Goal: Task Accomplishment & Management: Manage account settings

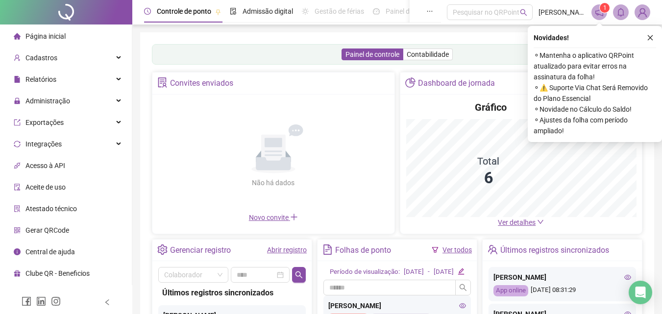
click at [652, 37] on icon "close" at bounding box center [650, 37] width 7 height 7
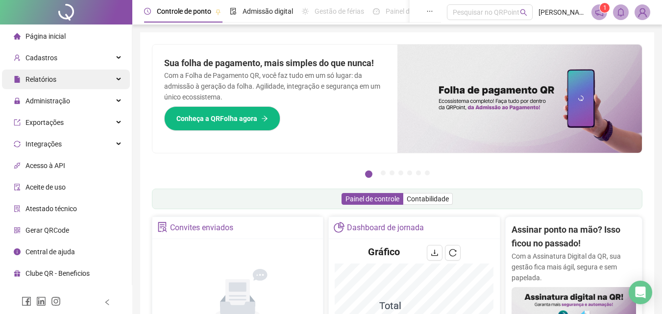
click at [99, 82] on div "Relatórios" at bounding box center [66, 80] width 128 height 20
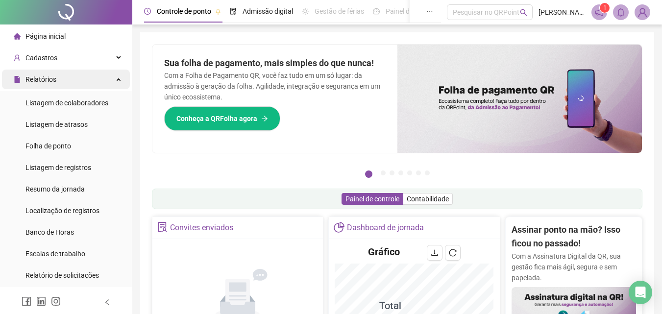
click at [99, 82] on div "Relatórios" at bounding box center [66, 80] width 128 height 20
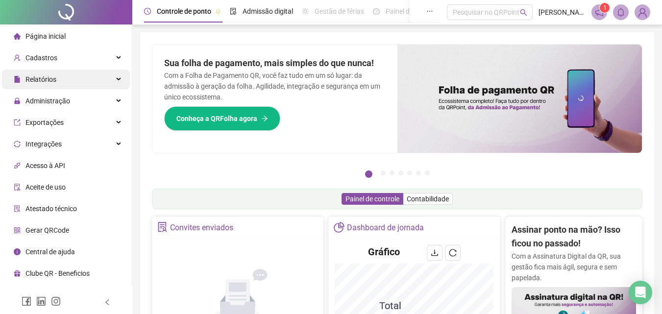
click at [99, 81] on div "Relatórios" at bounding box center [66, 80] width 128 height 20
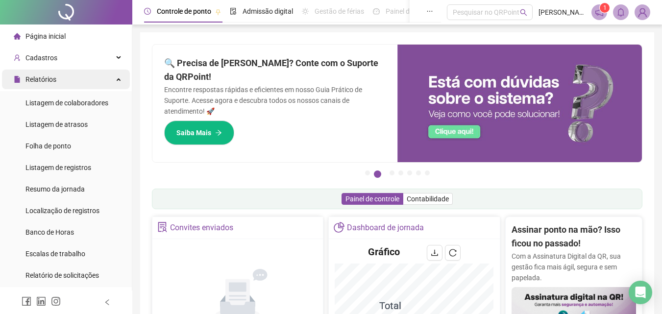
click at [102, 80] on div "Relatórios" at bounding box center [66, 80] width 128 height 20
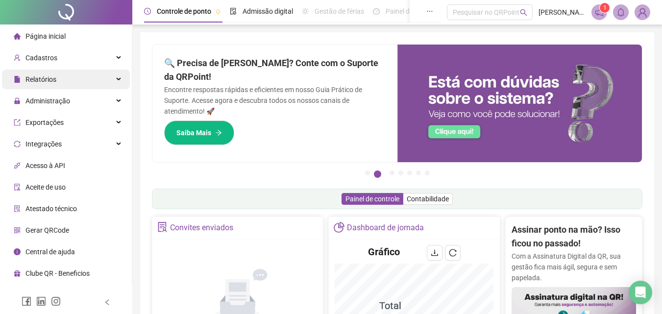
click at [88, 86] on div "Relatórios" at bounding box center [66, 80] width 128 height 20
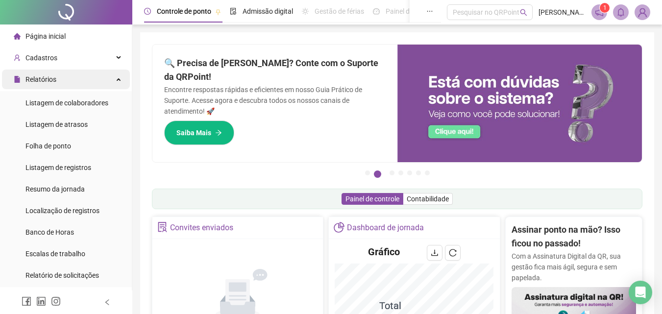
click at [88, 86] on div "Relatórios" at bounding box center [66, 80] width 128 height 20
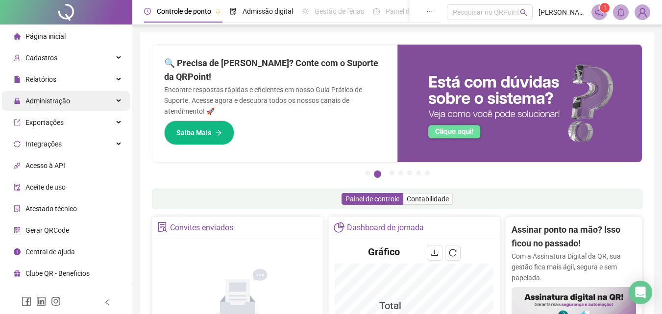
click at [98, 102] on div "Administração" at bounding box center [66, 101] width 128 height 20
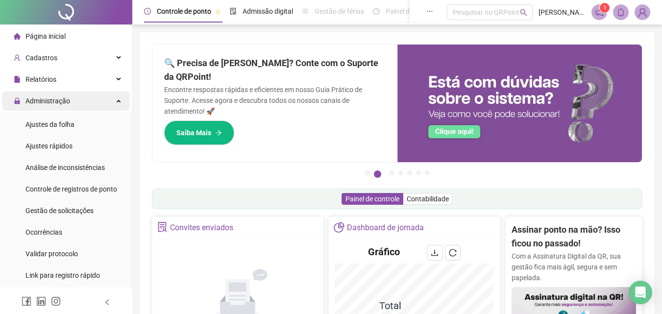
click at [98, 102] on div "Administração" at bounding box center [66, 101] width 128 height 20
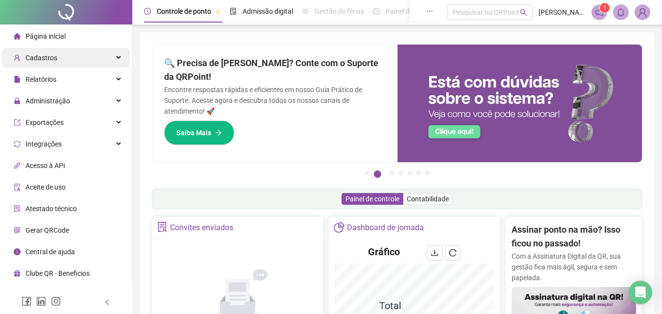
click at [104, 67] on div "Cadastros" at bounding box center [66, 58] width 128 height 20
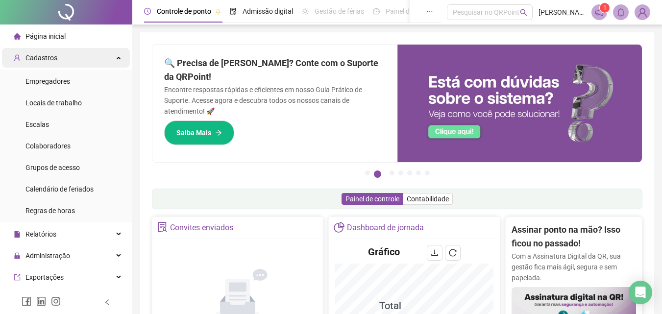
click at [104, 56] on div "Cadastros" at bounding box center [66, 58] width 128 height 20
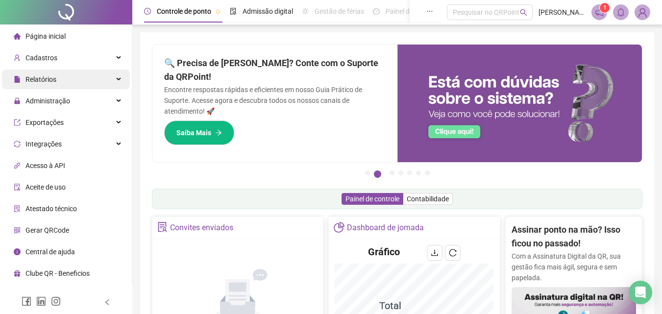
click at [118, 76] on div "Relatórios" at bounding box center [66, 80] width 128 height 20
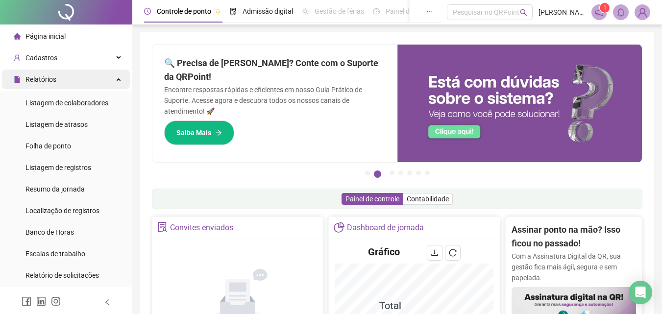
click at [118, 76] on div "Relatórios" at bounding box center [66, 80] width 128 height 20
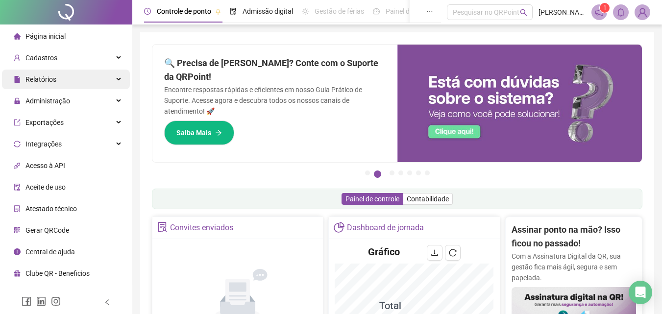
click at [117, 80] on div "Relatórios" at bounding box center [66, 80] width 128 height 20
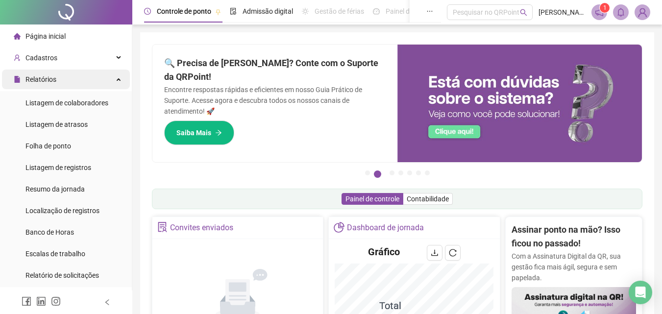
click at [117, 80] on div "Relatórios" at bounding box center [66, 80] width 128 height 20
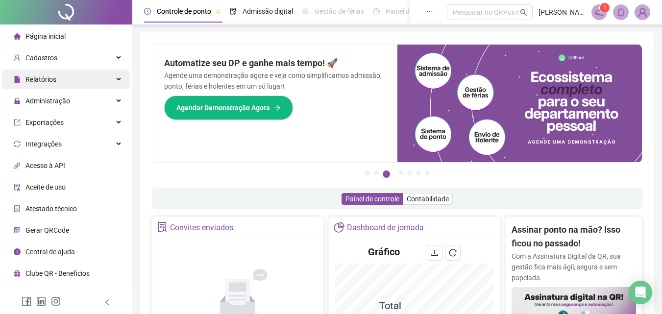
click at [70, 76] on div "Relatórios" at bounding box center [66, 80] width 128 height 20
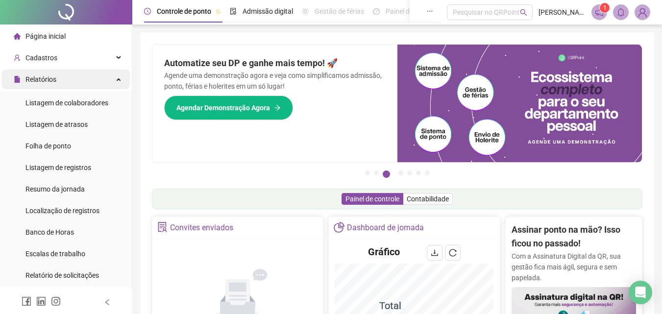
click at [69, 72] on div "Relatórios" at bounding box center [66, 80] width 128 height 20
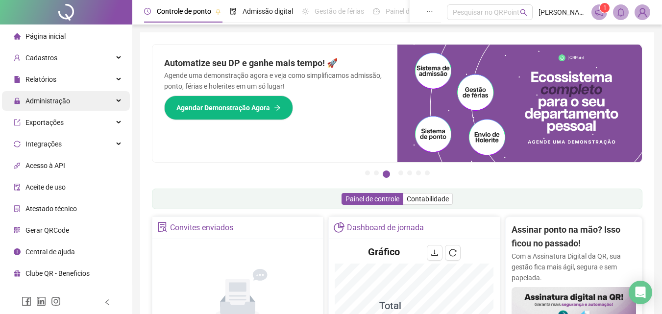
click at [77, 100] on div "Administração" at bounding box center [66, 101] width 128 height 20
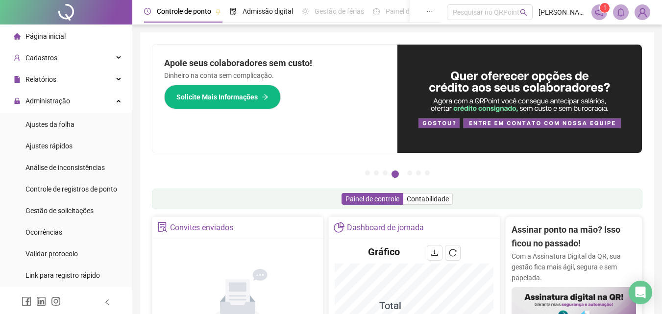
click at [53, 43] on div "Página inicial" at bounding box center [40, 36] width 52 height 20
click at [48, 54] on span "Cadastros" at bounding box center [41, 58] width 32 height 8
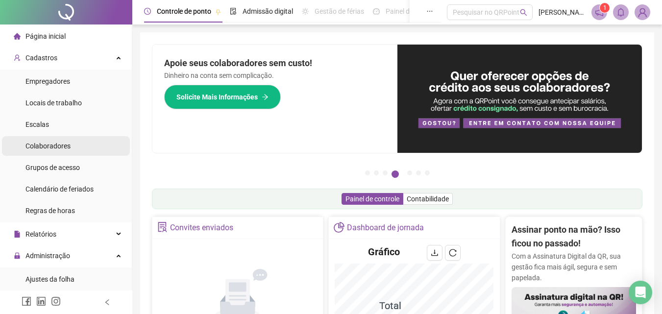
click at [55, 144] on span "Colaboradores" at bounding box center [47, 146] width 45 height 8
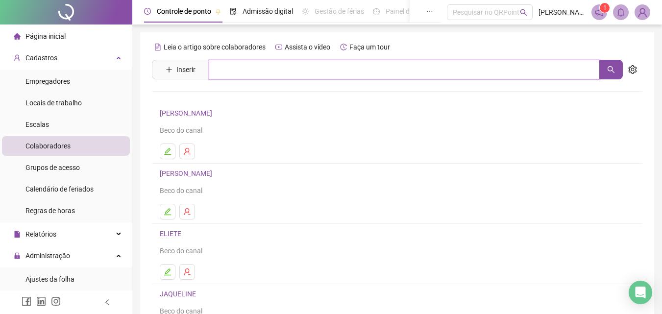
click at [237, 74] on input "text" at bounding box center [404, 70] width 391 height 20
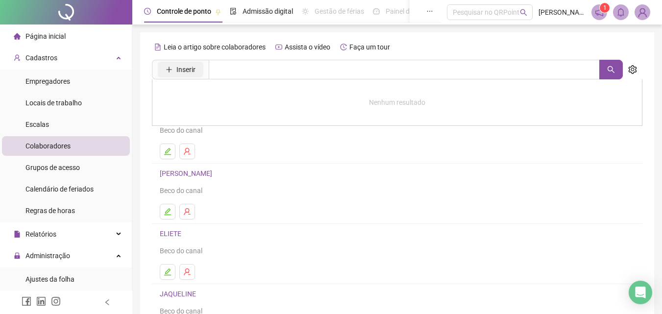
click at [166, 65] on button "Inserir" at bounding box center [181, 70] width 46 height 16
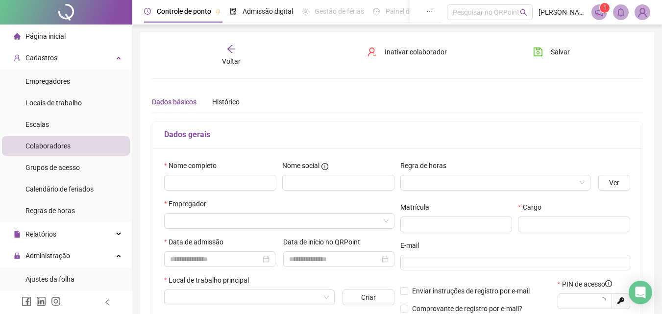
type input "*****"
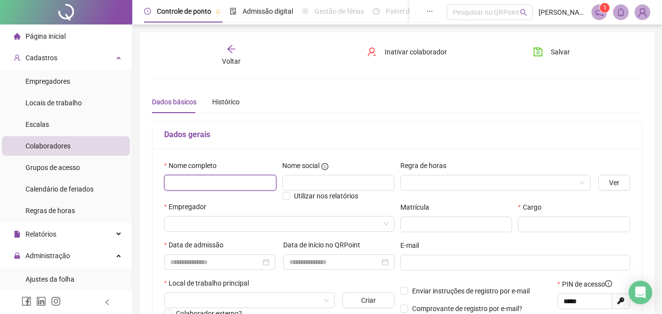
click at [235, 178] on input "text" at bounding box center [220, 183] width 112 height 16
type input "*"
click at [234, 178] on input "**********" at bounding box center [220, 183] width 112 height 16
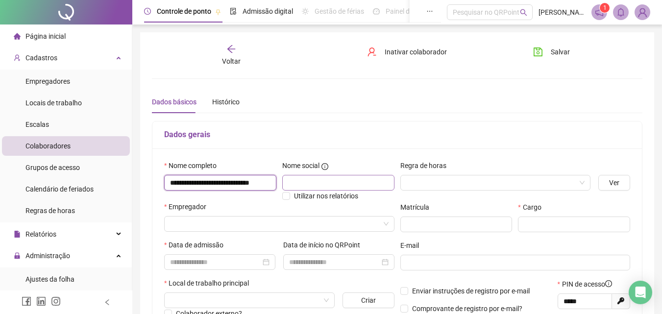
type input "**********"
click at [311, 177] on input "text" at bounding box center [338, 183] width 112 height 16
type input "******"
click at [438, 181] on input "search" at bounding box center [491, 182] width 170 height 15
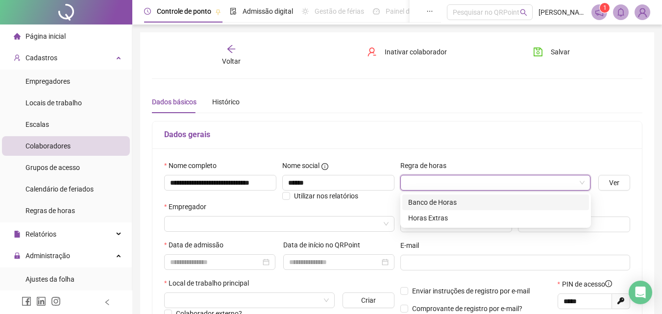
click at [521, 175] on input "search" at bounding box center [491, 182] width 170 height 15
click at [515, 178] on input "search" at bounding box center [491, 182] width 170 height 15
click at [474, 206] on div "Banco de Horas" at bounding box center [495, 202] width 175 height 11
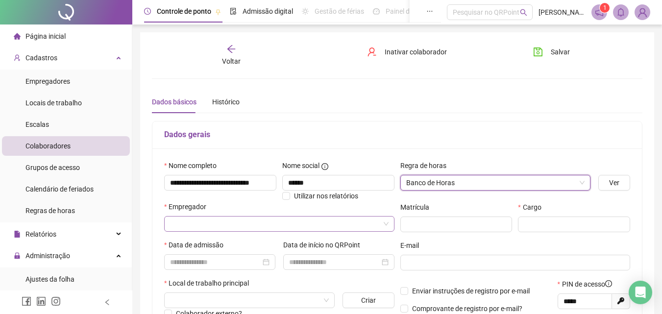
click at [274, 218] on input "search" at bounding box center [275, 224] width 210 height 15
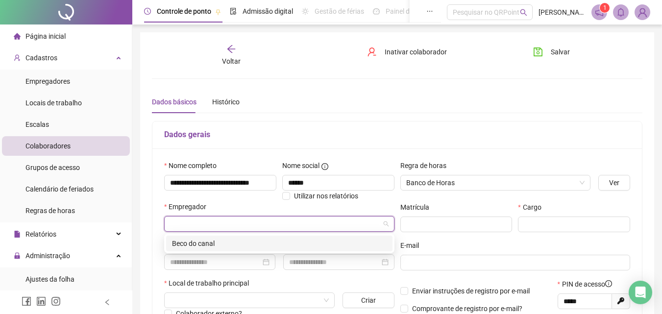
click at [215, 247] on div "Beco do canal" at bounding box center [279, 243] width 215 height 11
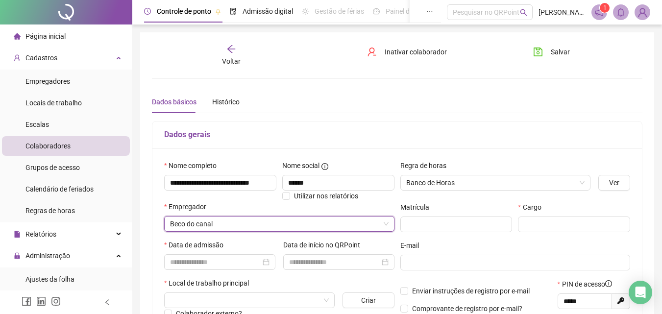
scroll to position [49, 0]
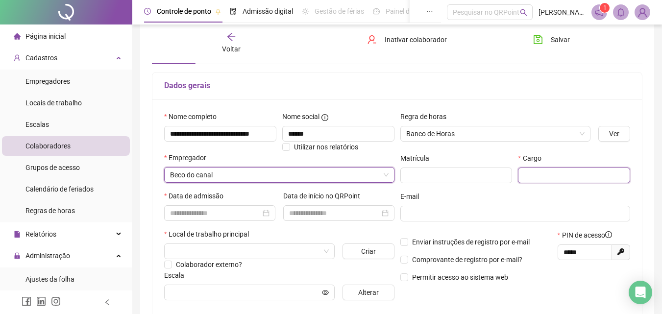
click at [533, 171] on input "text" at bounding box center [574, 176] width 112 height 16
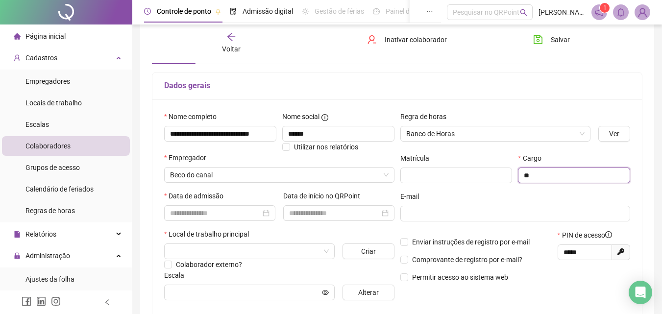
type input "*"
type input "******"
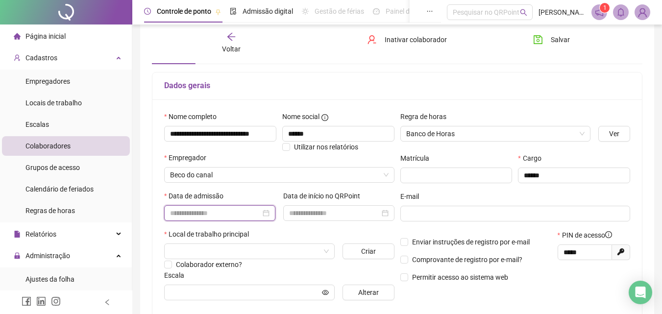
click at [233, 218] on input at bounding box center [215, 213] width 91 height 11
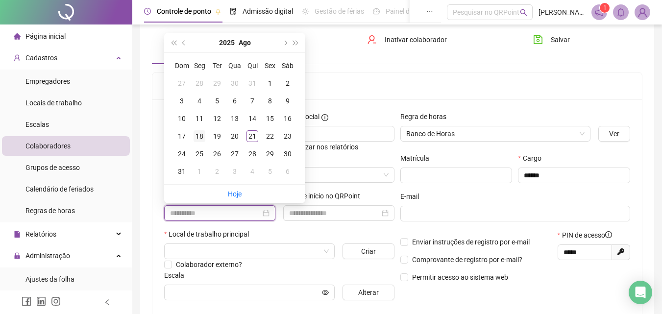
type input "**********"
click at [198, 138] on div "18" at bounding box center [200, 136] width 12 height 12
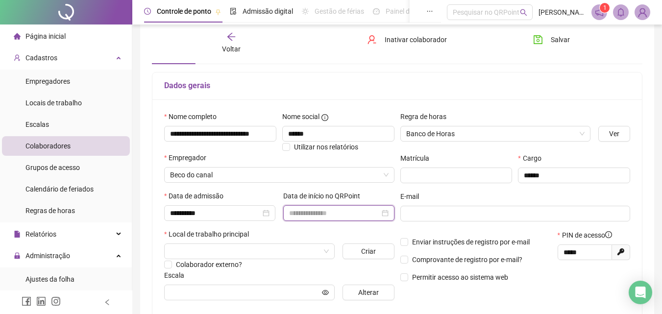
click at [310, 214] on input at bounding box center [334, 213] width 91 height 11
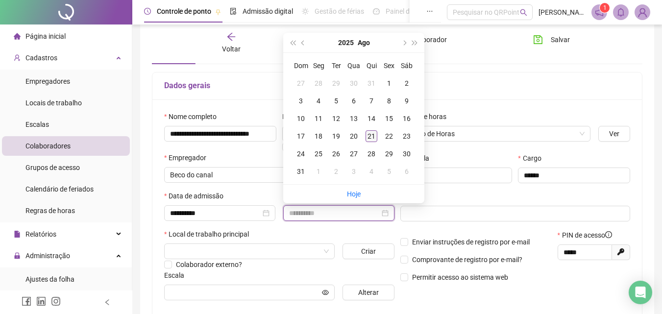
type input "**********"
click at [371, 137] on div "21" at bounding box center [372, 136] width 12 height 12
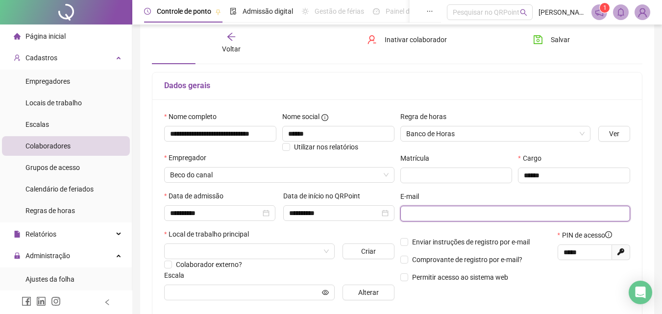
click at [422, 211] on input "text" at bounding box center [514, 213] width 217 height 11
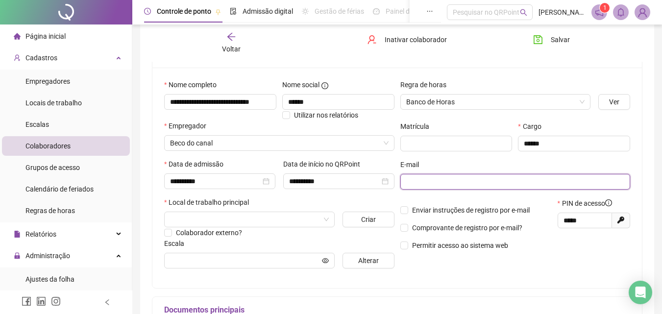
scroll to position [98, 0]
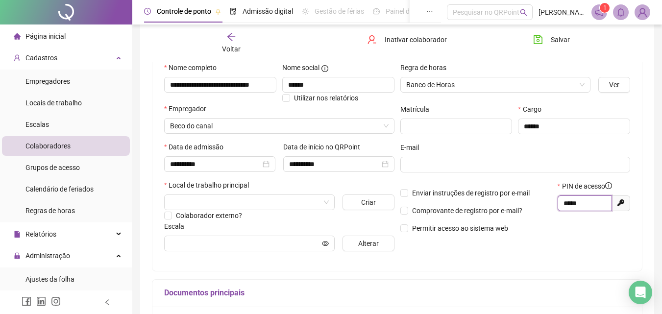
drag, startPoint x: 585, startPoint y: 207, endPoint x: 563, endPoint y: 203, distance: 22.9
click at [563, 203] on span "*****" at bounding box center [585, 204] width 54 height 16
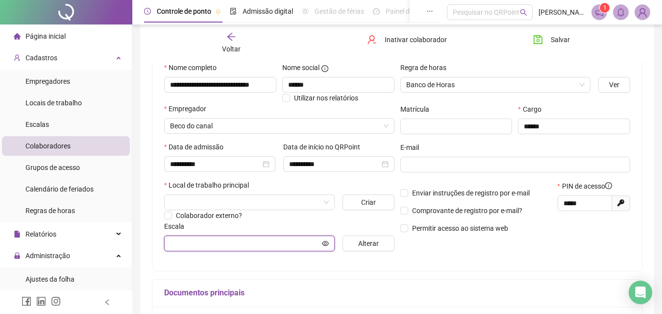
click at [200, 238] on input "text" at bounding box center [245, 243] width 150 height 11
click at [283, 246] on input "text" at bounding box center [245, 243] width 150 height 11
click at [285, 184] on div "Local de trabalho principal" at bounding box center [279, 187] width 230 height 15
click at [279, 199] on input "search" at bounding box center [245, 202] width 150 height 15
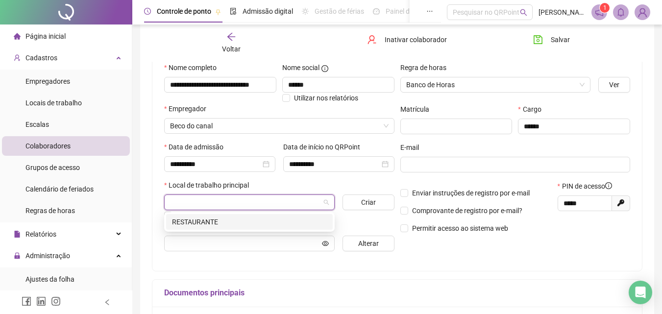
click at [265, 226] on div "RESTAURANTE" at bounding box center [249, 222] width 155 height 11
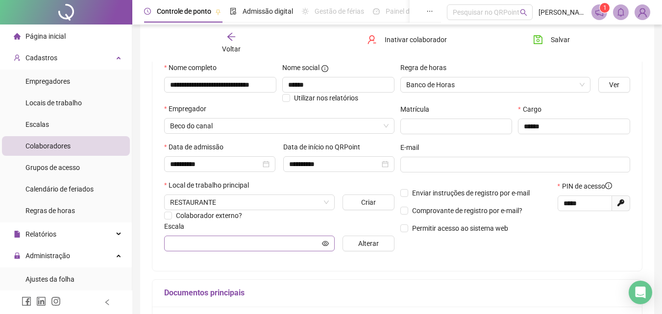
click at [263, 249] on span at bounding box center [249, 244] width 171 height 16
click at [265, 241] on input "text" at bounding box center [245, 243] width 150 height 11
click at [324, 245] on icon "eye" at bounding box center [325, 243] width 7 height 7
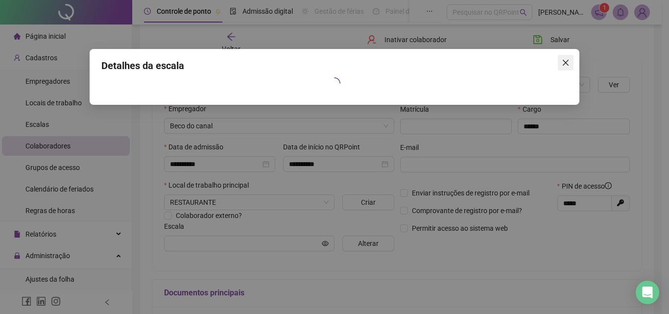
click at [563, 63] on icon "close" at bounding box center [566, 63] width 8 height 8
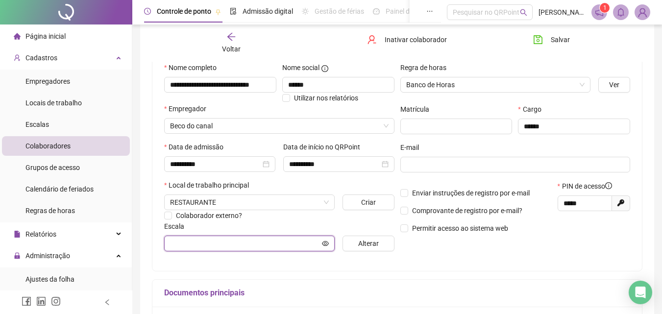
click at [328, 242] on icon "eye" at bounding box center [325, 243] width 7 height 7
click at [360, 238] on span "Alterar" at bounding box center [368, 243] width 21 height 11
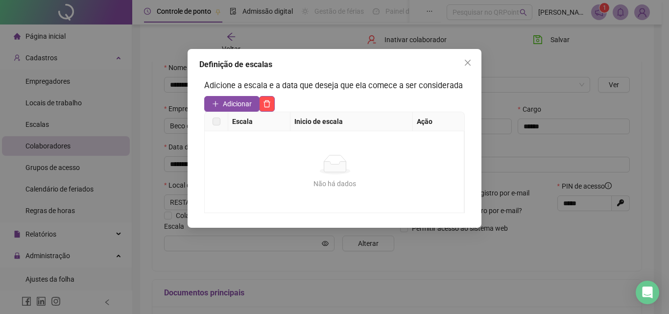
click at [218, 121] on label at bounding box center [217, 121] width 8 height 11
click at [231, 105] on span "Adicionar" at bounding box center [237, 103] width 29 height 11
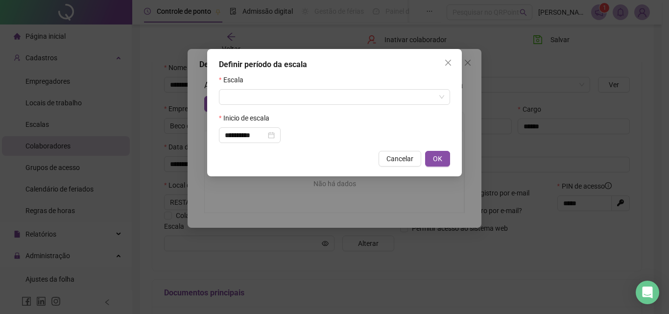
click at [243, 106] on form "**********" at bounding box center [334, 108] width 231 height 69
click at [248, 102] on input "search" at bounding box center [330, 97] width 211 height 15
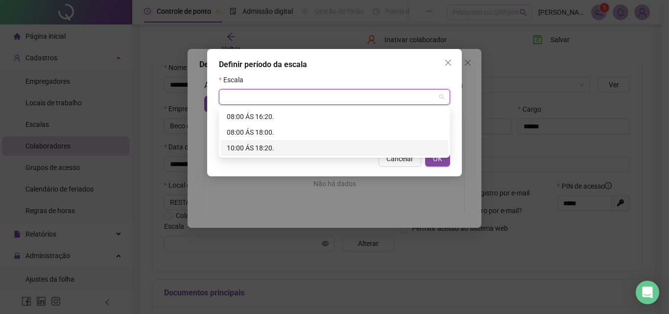
click at [252, 143] on div "10:00 ÁS 18:20." at bounding box center [335, 148] width 216 height 11
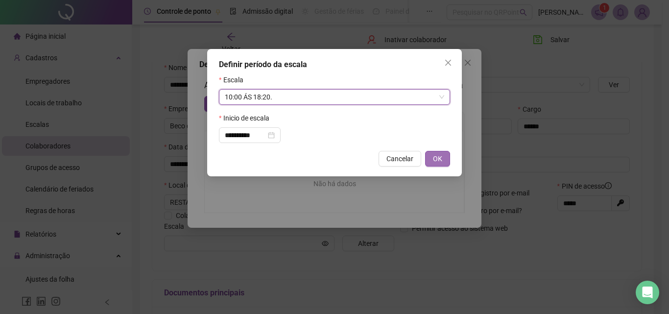
click at [426, 159] on button "OK" at bounding box center [437, 159] width 25 height 16
type input "**********"
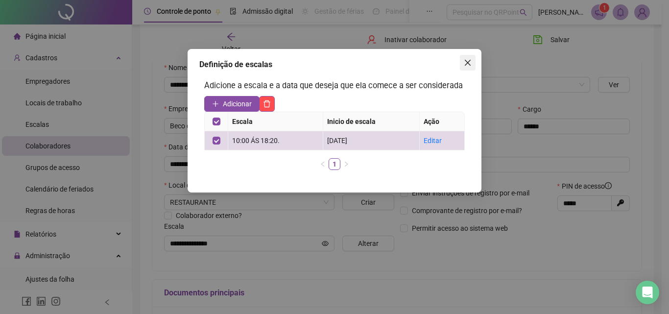
click at [468, 66] on icon "close" at bounding box center [468, 63] width 8 height 8
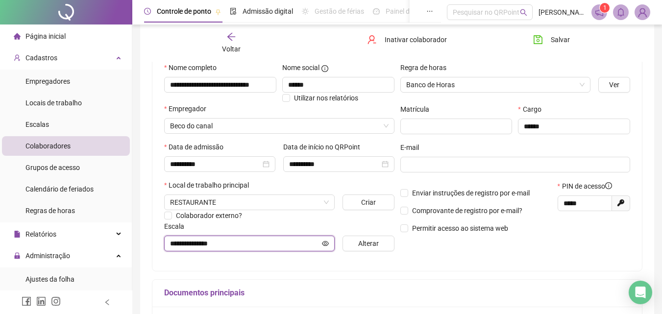
click at [273, 244] on input "**********" at bounding box center [245, 243] width 150 height 11
click at [326, 246] on icon "eye" at bounding box center [325, 243] width 7 height 7
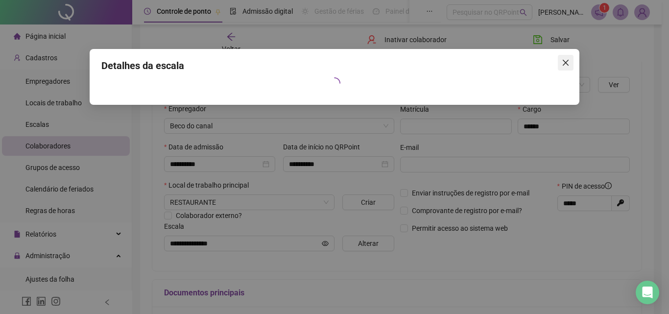
click at [566, 61] on icon "close" at bounding box center [566, 63] width 8 height 8
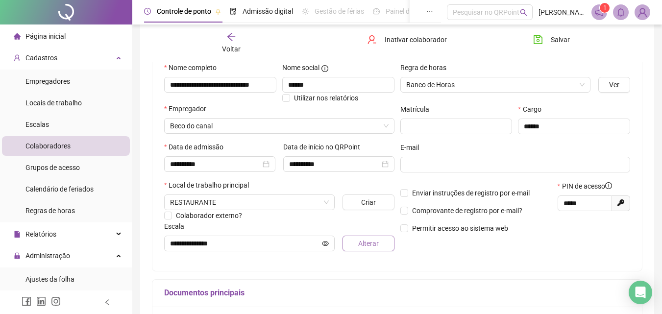
click at [368, 241] on span "Alterar" at bounding box center [368, 243] width 21 height 11
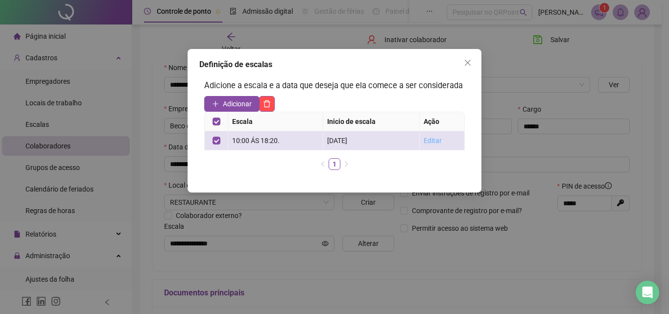
click at [436, 144] on link "Editar" at bounding box center [433, 141] width 18 height 8
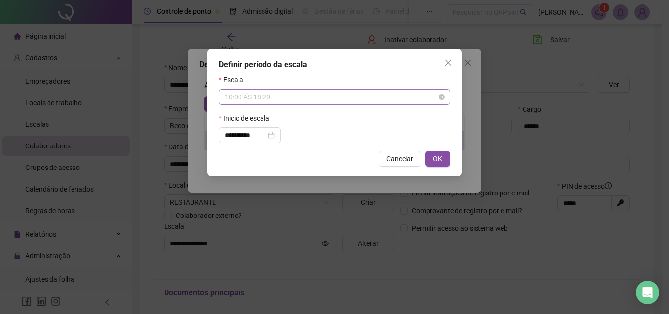
click at [274, 92] on span "10:00 ÁS 18:20." at bounding box center [335, 97] width 220 height 15
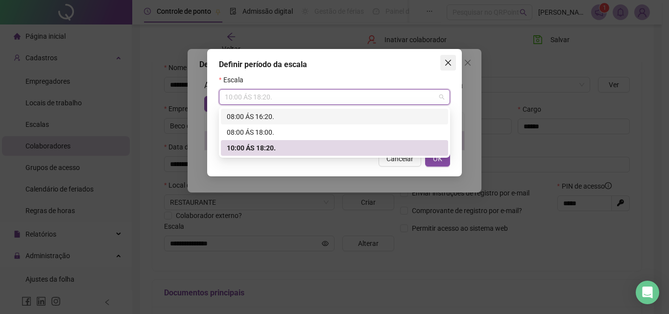
click at [448, 64] on icon "close" at bounding box center [448, 63] width 8 height 8
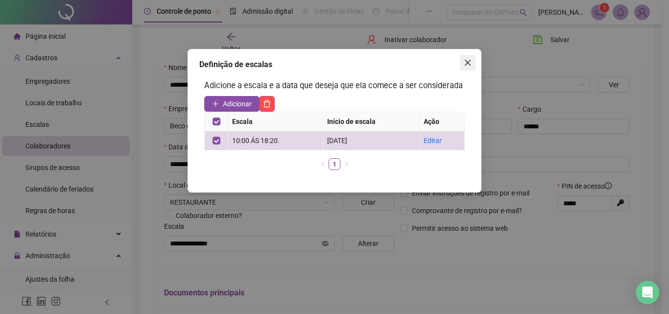
click at [461, 69] on button "Close" at bounding box center [468, 63] width 16 height 16
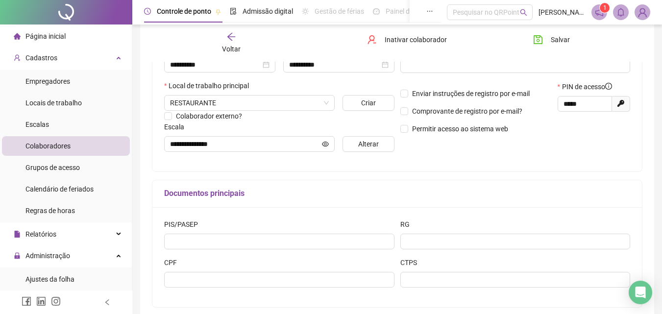
scroll to position [245, 0]
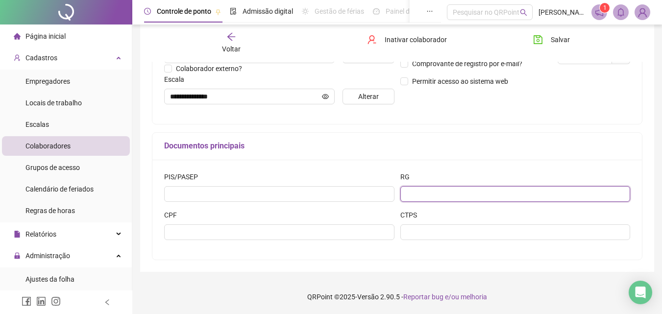
click at [420, 189] on input "text" at bounding box center [515, 194] width 230 height 16
type input "**********"
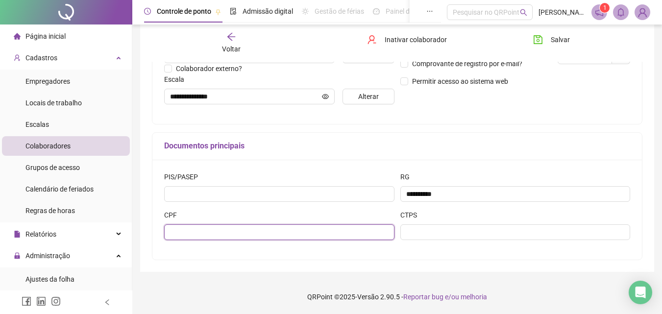
click at [229, 229] on input "text" at bounding box center [279, 232] width 230 height 16
type input "**********"
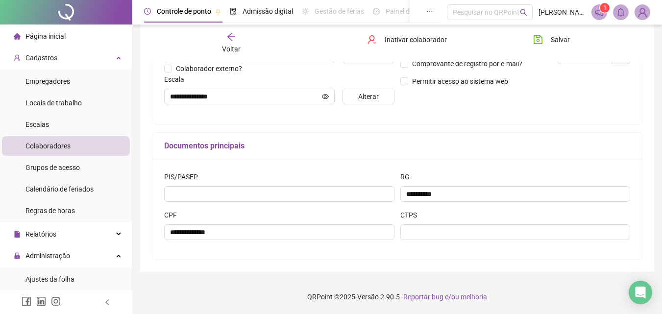
click at [570, 149] on h5 "Documentos principais" at bounding box center [397, 146] width 466 height 12
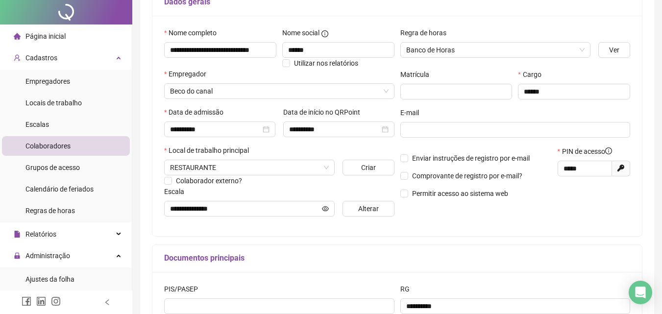
scroll to position [0, 0]
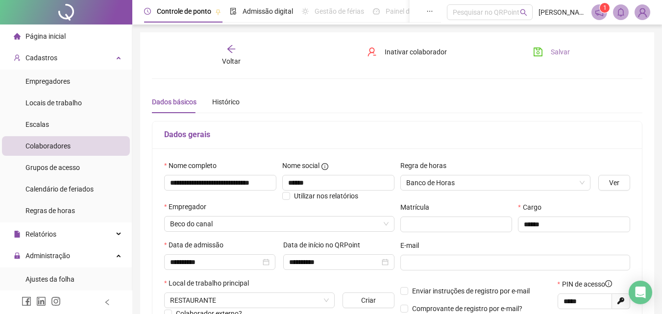
click at [557, 49] on span "Salvar" at bounding box center [560, 52] width 19 height 11
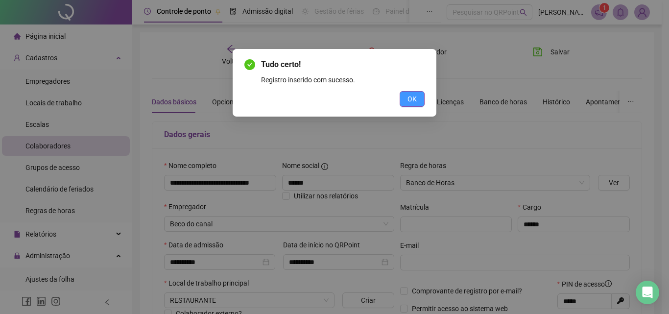
click at [405, 95] on button "OK" at bounding box center [412, 99] width 25 height 16
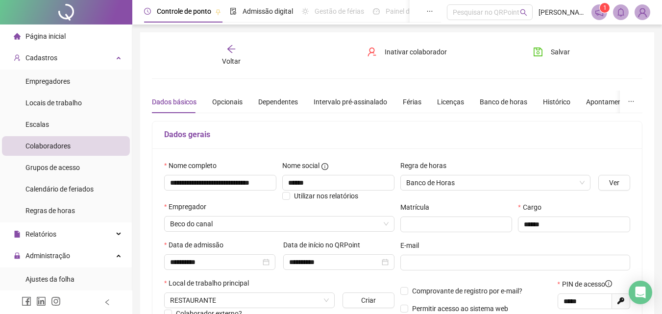
click at [54, 149] on span "Colaboradores" at bounding box center [47, 146] width 45 height 8
click at [239, 48] on div "Voltar" at bounding box center [231, 55] width 75 height 23
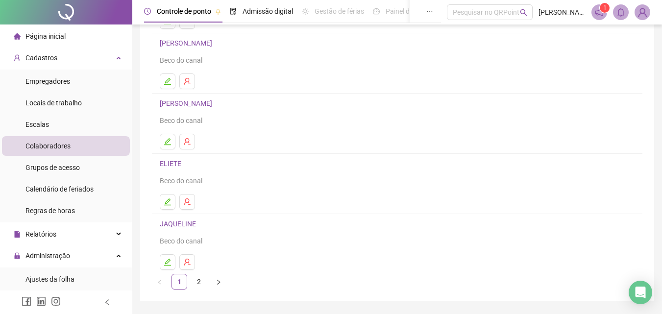
scroll to position [160, 0]
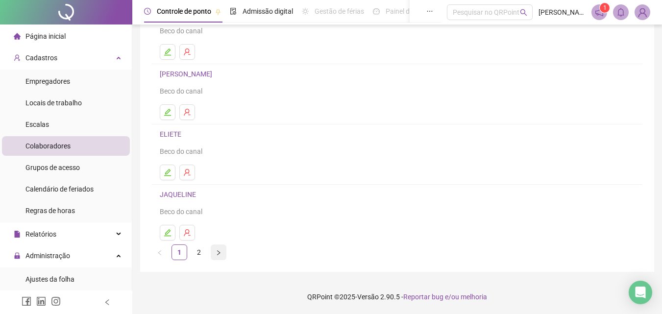
click at [215, 253] on button "button" at bounding box center [219, 253] width 16 height 16
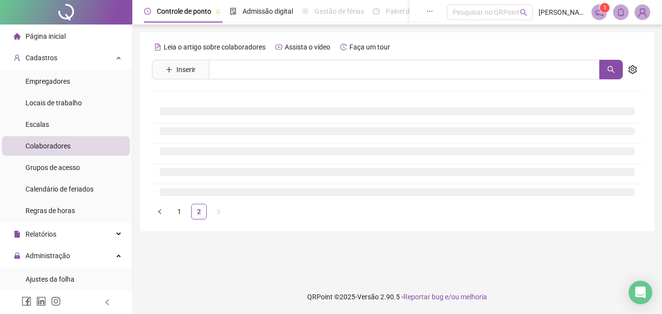
scroll to position [0, 0]
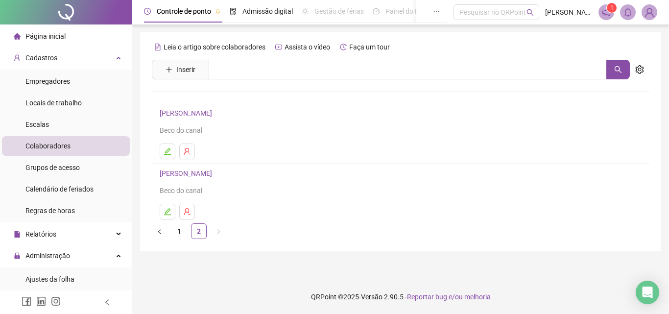
click at [187, 172] on link "[PERSON_NAME]" at bounding box center [187, 174] width 55 height 8
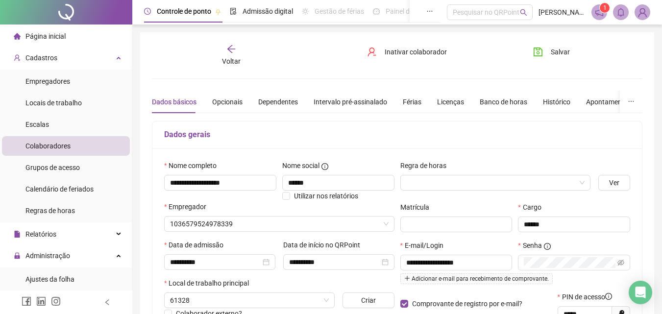
type input "**********"
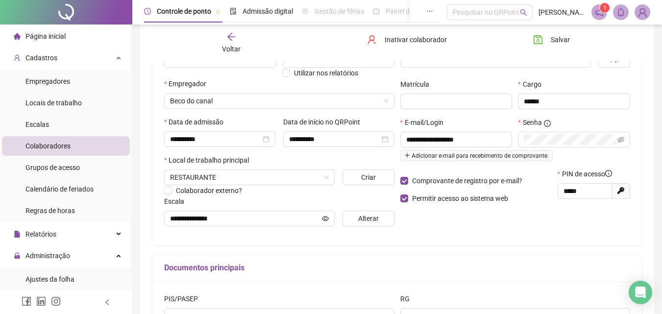
scroll to position [147, 0]
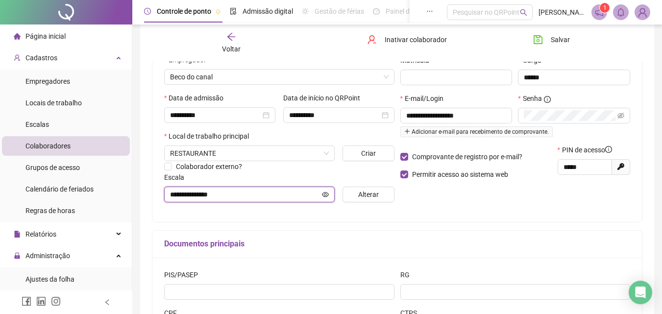
click at [249, 191] on input "**********" at bounding box center [245, 194] width 150 height 11
click at [369, 194] on span "Alterar" at bounding box center [368, 194] width 21 height 11
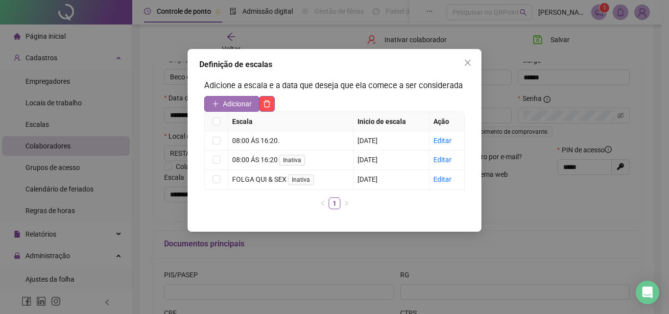
click at [230, 102] on span "Adicionar" at bounding box center [237, 103] width 29 height 11
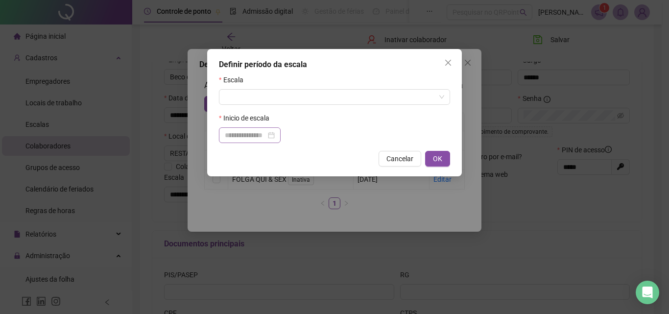
click at [256, 129] on div at bounding box center [250, 135] width 62 height 16
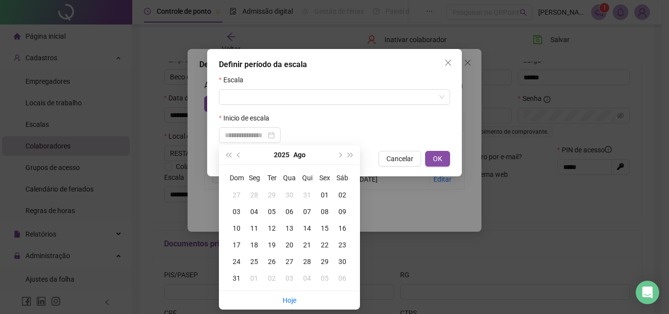
click at [270, 88] on div "Escala" at bounding box center [334, 81] width 231 height 15
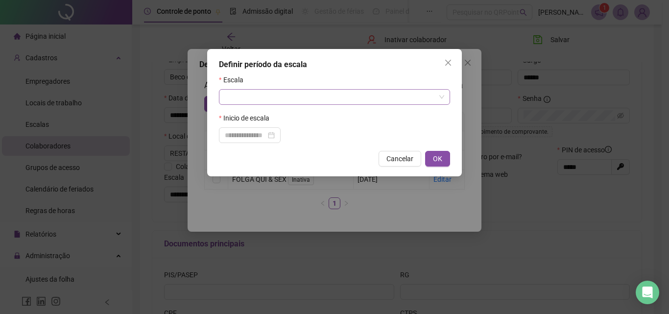
click at [319, 91] on input "search" at bounding box center [330, 97] width 211 height 15
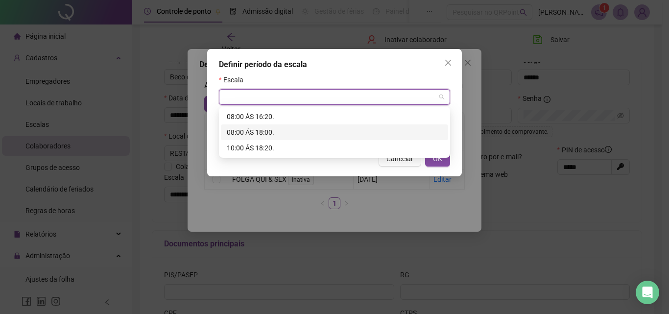
click at [267, 139] on div "08:00 ÁS 18:00." at bounding box center [334, 132] width 227 height 16
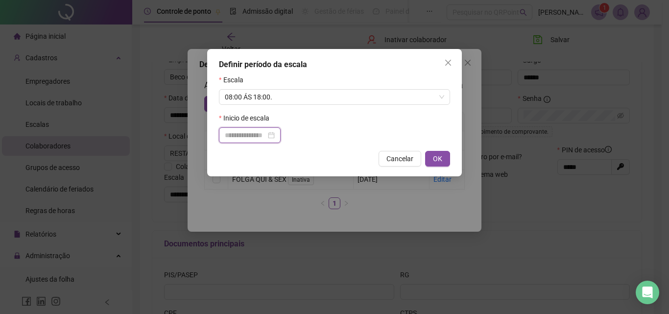
click at [262, 134] on input at bounding box center [245, 135] width 41 height 11
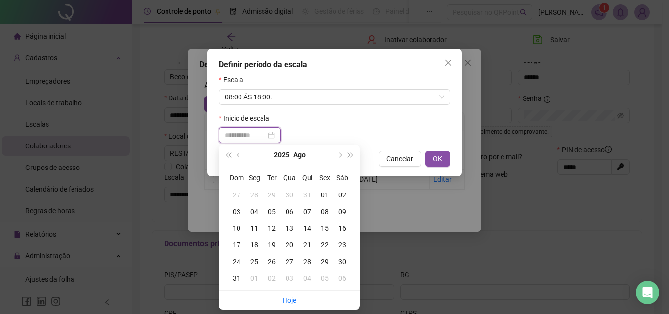
type input "**********"
click at [326, 244] on div "22" at bounding box center [325, 245] width 18 height 11
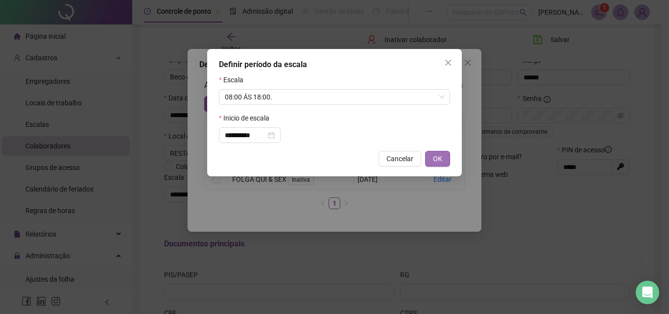
click at [434, 160] on span "OK" at bounding box center [437, 158] width 9 height 11
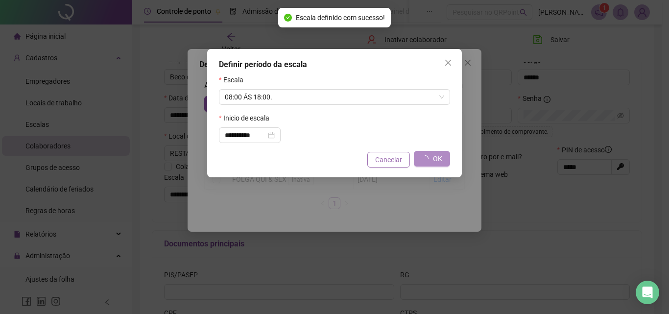
type input "**********"
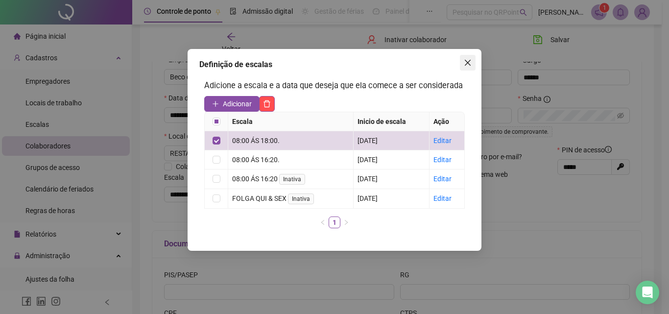
click at [467, 59] on icon "close" at bounding box center [468, 63] width 8 height 8
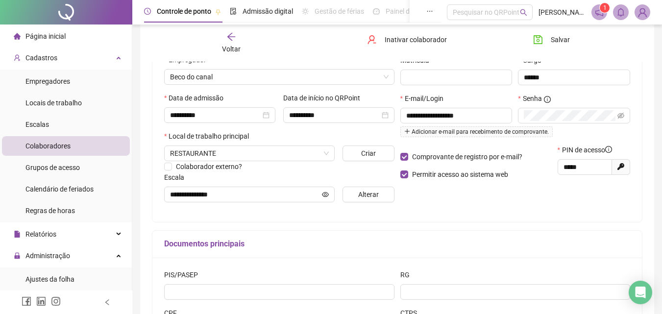
click at [85, 142] on li "Colaboradores" at bounding box center [66, 146] width 128 height 20
click at [93, 143] on li "Colaboradores" at bounding box center [66, 146] width 128 height 20
click at [227, 38] on icon "arrow-left" at bounding box center [231, 37] width 10 height 10
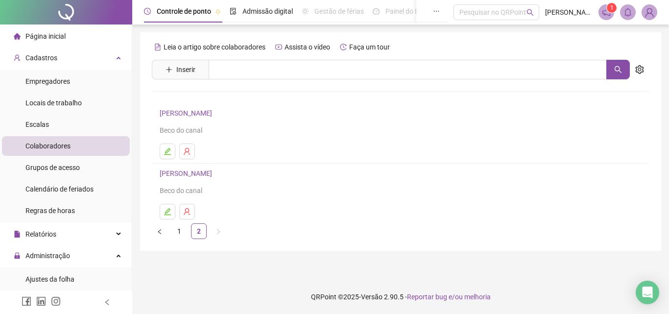
click at [205, 113] on link "[PERSON_NAME]" at bounding box center [187, 113] width 55 height 8
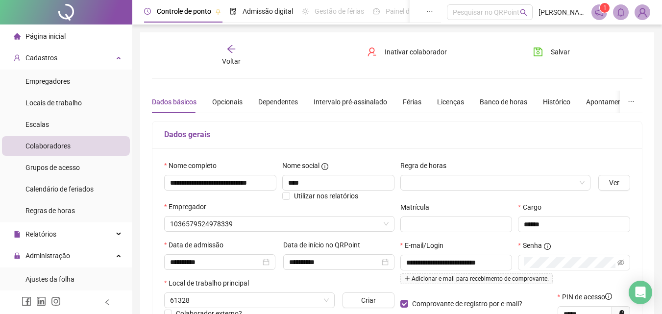
type input "**********"
click at [69, 33] on li "Página inicial" at bounding box center [66, 36] width 128 height 20
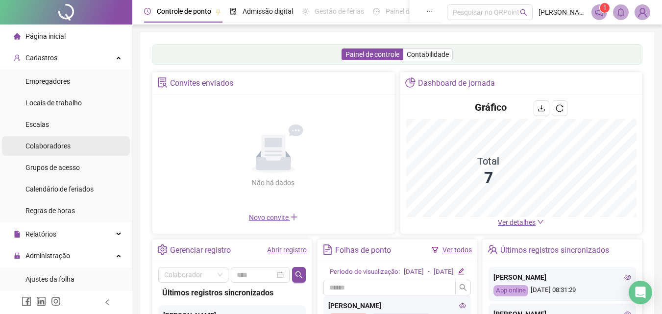
click at [65, 151] on div "Colaboradores" at bounding box center [47, 146] width 45 height 20
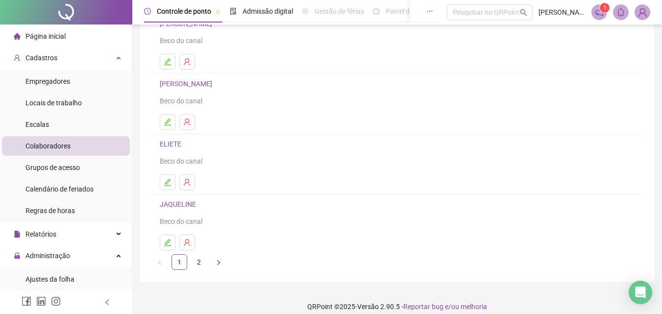
scroll to position [160, 0]
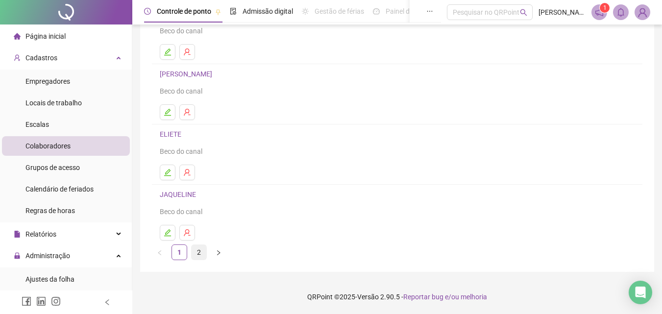
click at [197, 247] on link "2" at bounding box center [199, 252] width 15 height 15
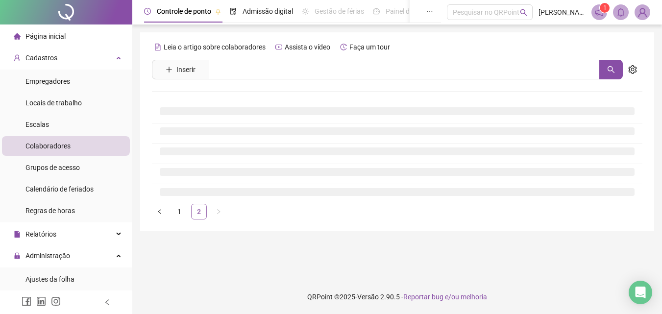
scroll to position [0, 0]
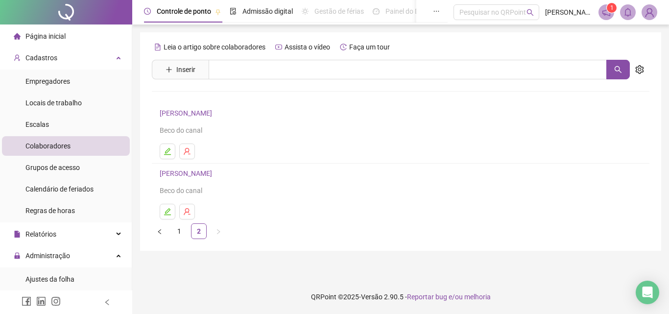
click at [200, 169] on h4 "[PERSON_NAME]" at bounding box center [401, 174] width 482 height 12
click at [200, 173] on link "[PERSON_NAME]" at bounding box center [187, 174] width 55 height 8
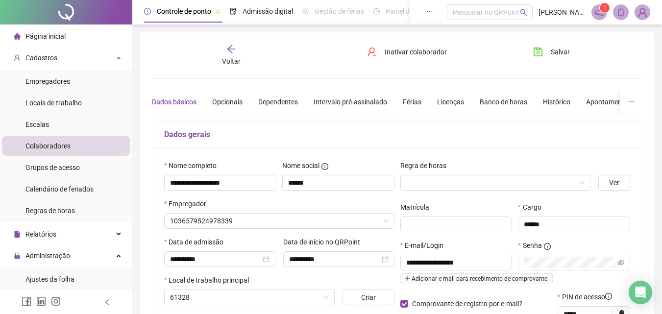
type input "**********"
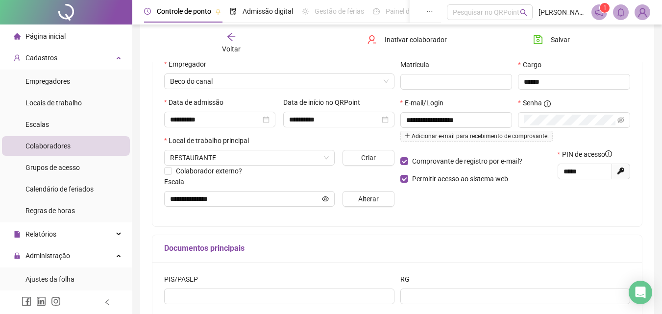
scroll to position [147, 0]
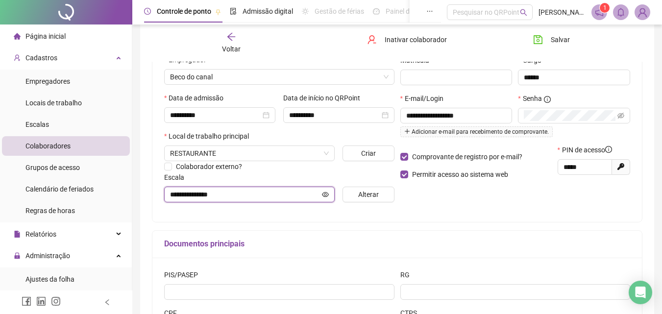
click at [318, 196] on input "**********" at bounding box center [245, 194] width 150 height 11
click at [358, 194] on button "Alterar" at bounding box center [368, 195] width 51 height 16
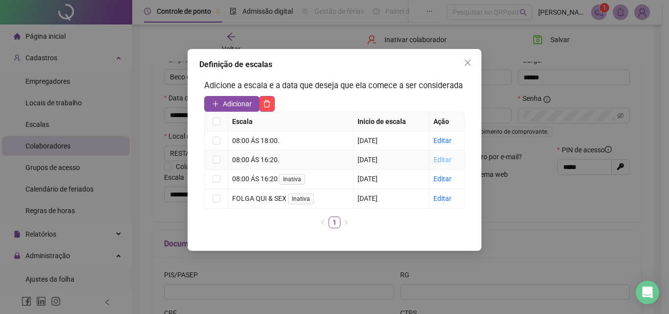
click at [444, 161] on link "Editar" at bounding box center [443, 160] width 18 height 8
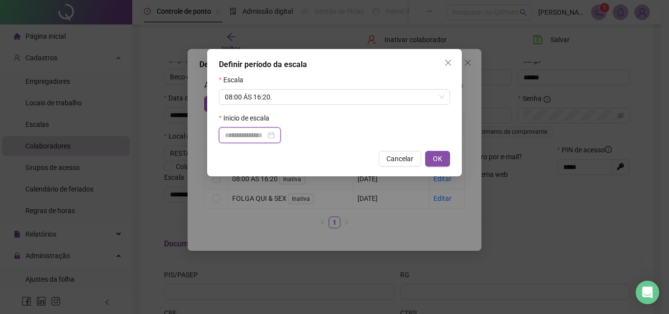
click at [242, 133] on input at bounding box center [245, 135] width 41 height 11
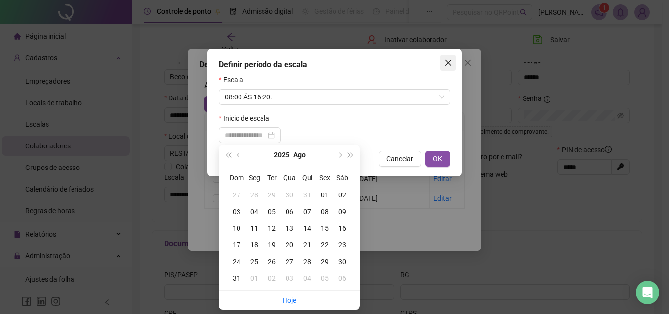
click at [449, 59] on icon "close" at bounding box center [448, 63] width 8 height 8
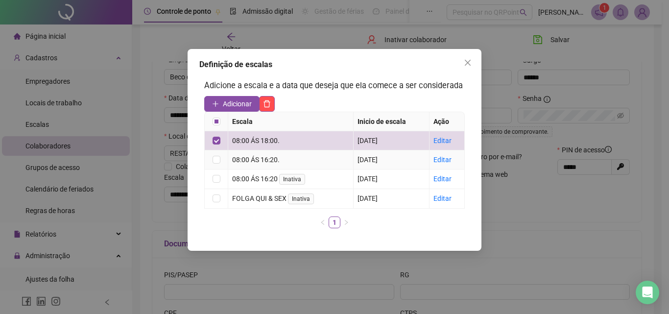
click at [274, 157] on div "08:00 ÁS 16:20." at bounding box center [290, 159] width 117 height 11
click at [464, 61] on span "Close" at bounding box center [468, 63] width 16 height 8
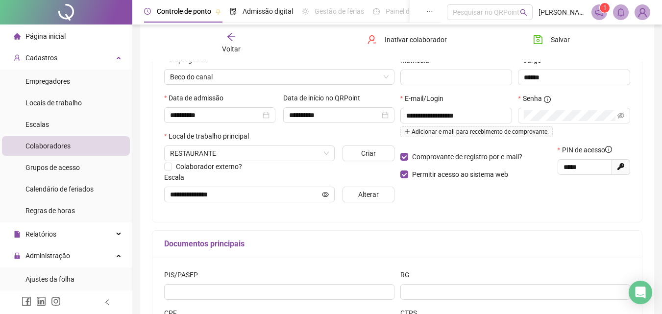
click at [60, 37] on span "Página inicial" at bounding box center [45, 36] width 40 height 8
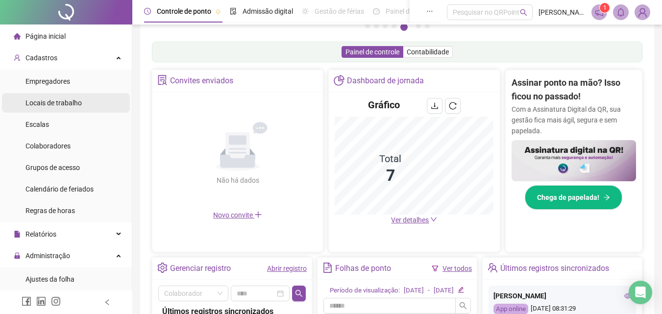
click at [68, 105] on span "Locais de trabalho" at bounding box center [53, 103] width 56 height 8
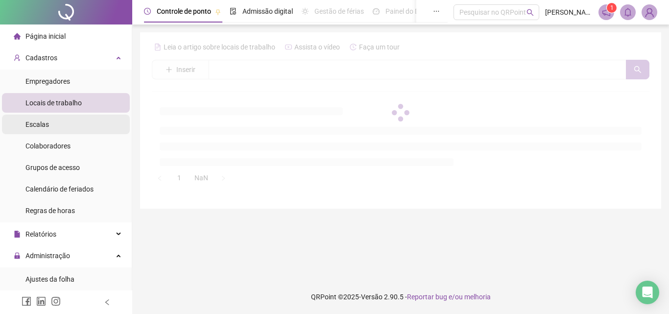
click at [55, 123] on li "Escalas" at bounding box center [66, 125] width 128 height 20
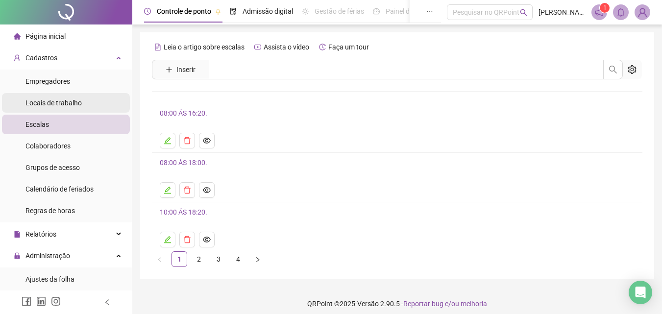
click at [55, 104] on span "Locais de trabalho" at bounding box center [53, 103] width 56 height 8
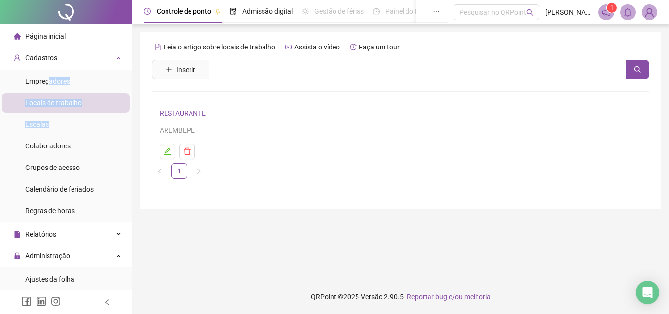
drag, startPoint x: 47, startPoint y: 83, endPoint x: 72, endPoint y: 97, distance: 28.5
click at [59, 122] on ul "Empregadores Locais de trabalho Escalas Colaboradores Grupos de acesso Calendár…" at bounding box center [66, 146] width 132 height 153
click at [79, 109] on div "Locais de trabalho" at bounding box center [53, 103] width 56 height 20
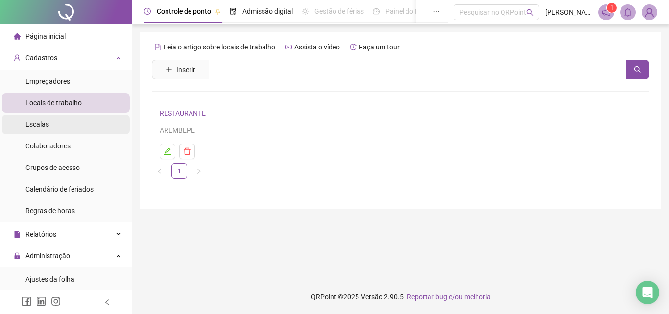
click at [42, 122] on span "Escalas" at bounding box center [37, 125] width 24 height 8
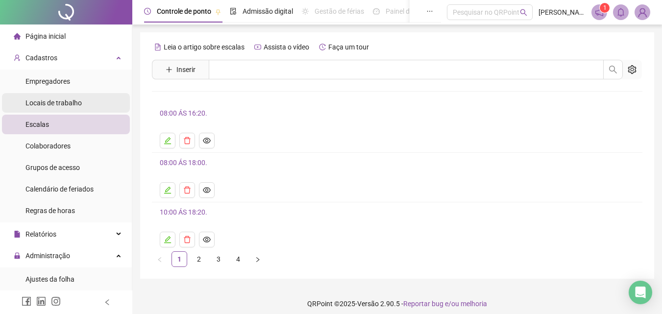
click at [39, 99] on span "Locais de trabalho" at bounding box center [53, 103] width 56 height 8
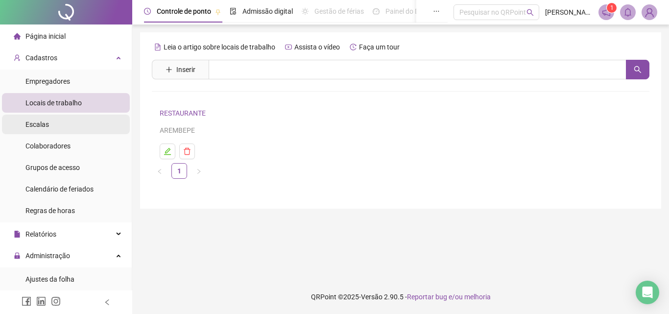
click at [62, 133] on li "Escalas" at bounding box center [66, 125] width 128 height 20
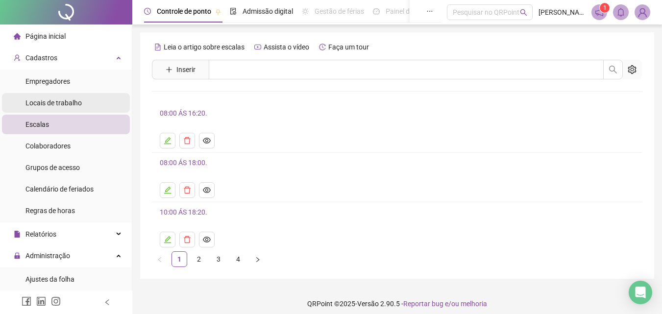
click at [46, 101] on span "Locais de trabalho" at bounding box center [53, 103] width 56 height 8
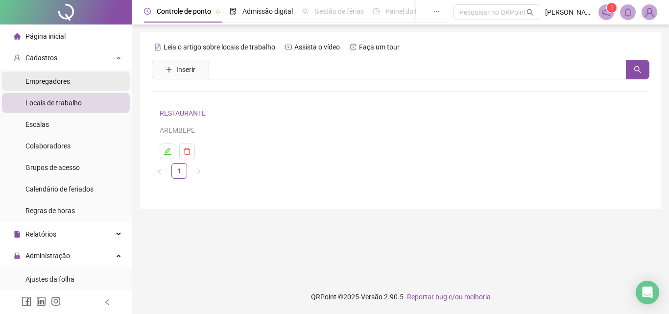
click at [51, 82] on span "Empregadores" at bounding box center [47, 81] width 45 height 8
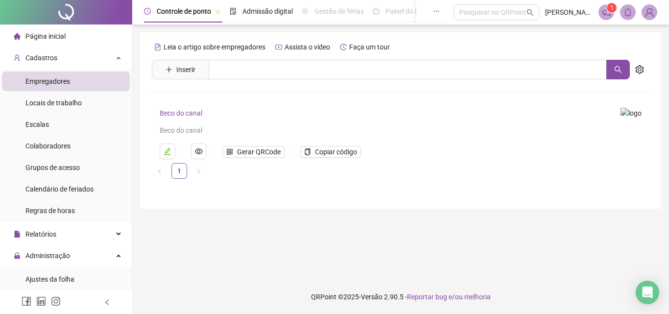
click at [42, 39] on span "Página inicial" at bounding box center [45, 36] width 40 height 8
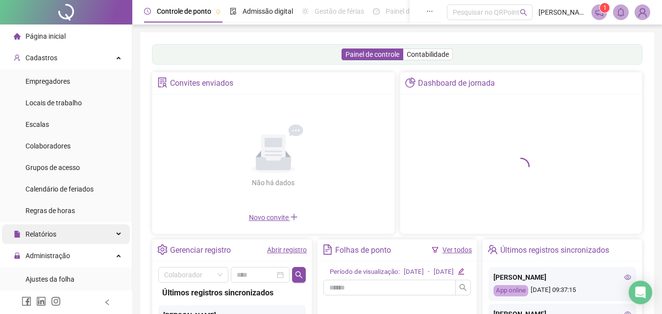
click at [78, 243] on div "Relatórios" at bounding box center [66, 234] width 128 height 20
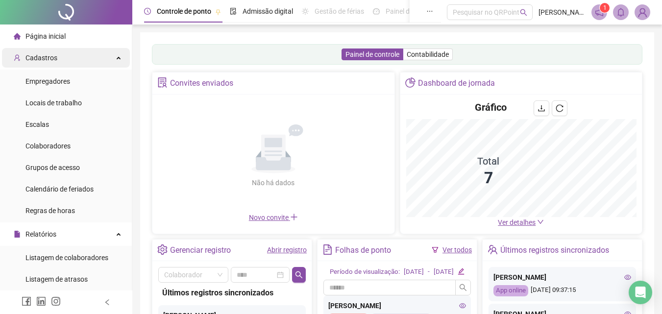
click at [47, 61] on span "Cadastros" at bounding box center [41, 58] width 32 height 8
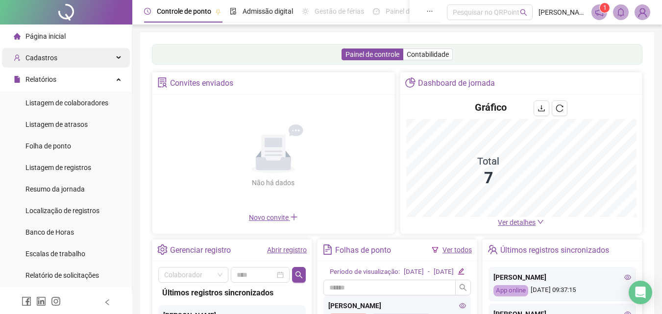
click at [49, 65] on span "Cadastros" at bounding box center [36, 58] width 44 height 20
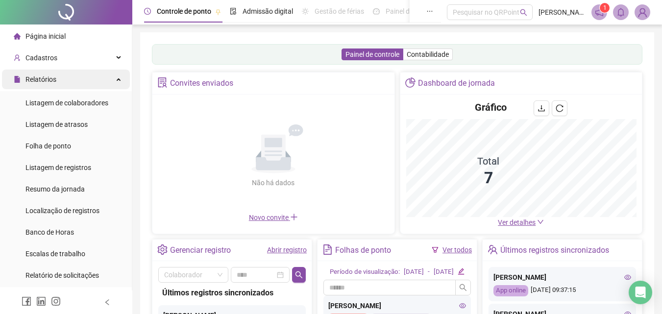
click at [47, 75] on span "Relatórios" at bounding box center [40, 79] width 31 height 8
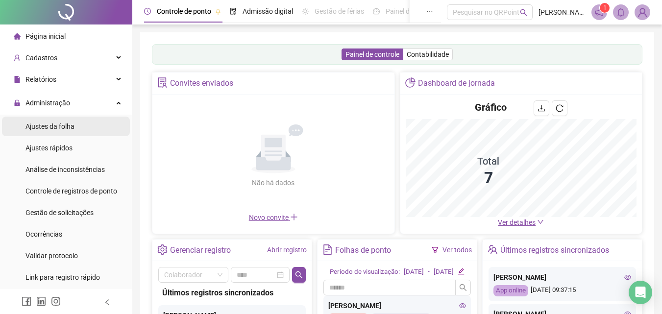
click at [60, 126] on span "Ajustes da folha" at bounding box center [49, 127] width 49 height 8
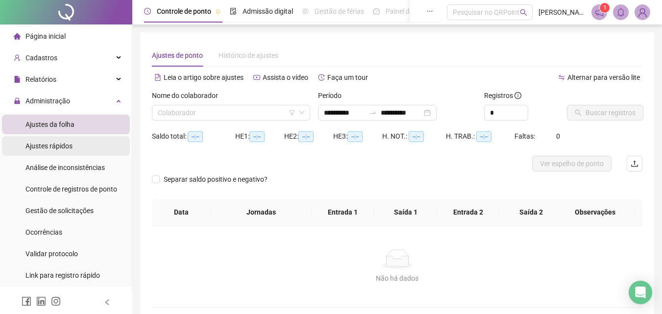
type input "**********"
click at [83, 130] on li "Ajustes da folha" at bounding box center [66, 125] width 128 height 20
click at [64, 147] on span "Ajustes rápidos" at bounding box center [48, 146] width 47 height 8
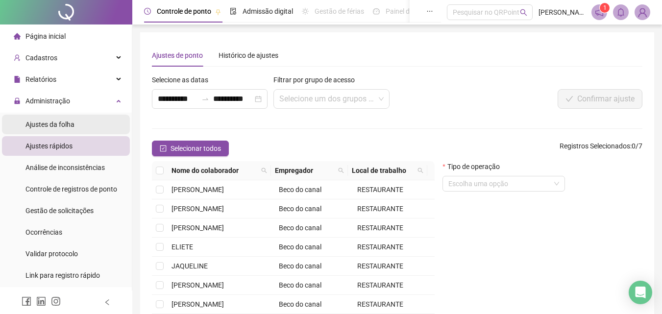
click at [65, 122] on span "Ajustes da folha" at bounding box center [49, 125] width 49 height 8
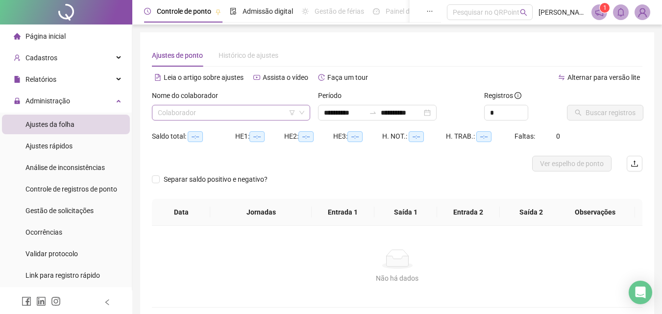
click at [228, 105] on input "search" at bounding box center [227, 112] width 138 height 15
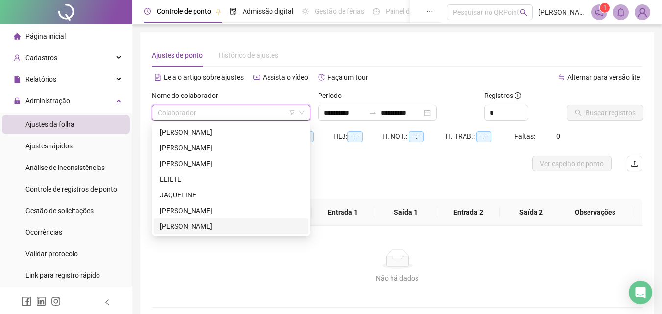
click at [216, 222] on div "[PERSON_NAME]" at bounding box center [231, 226] width 143 height 11
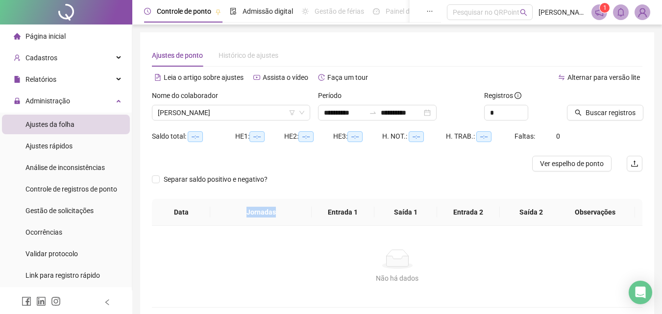
click at [216, 222] on th "Jornadas" at bounding box center [260, 212] width 101 height 27
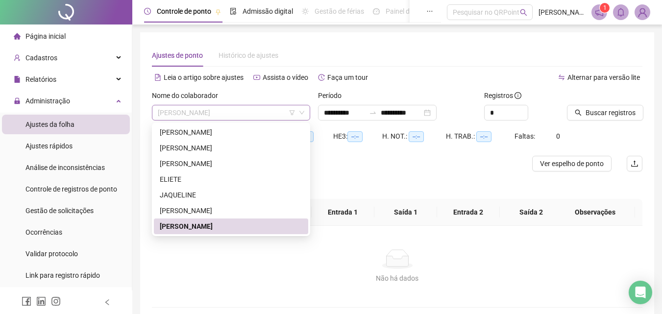
click at [279, 116] on span "[PERSON_NAME]" at bounding box center [231, 112] width 147 height 15
click at [210, 226] on div "[PERSON_NAME]" at bounding box center [231, 226] width 143 height 11
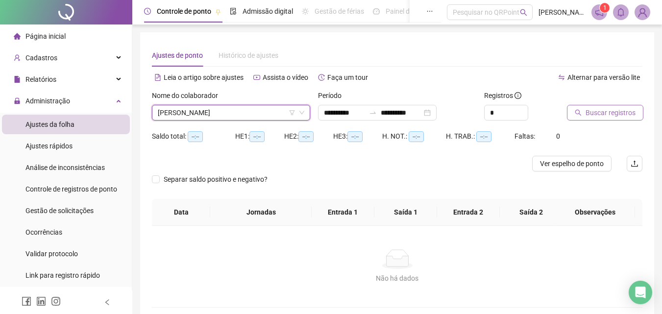
click at [608, 113] on span "Buscar registros" at bounding box center [611, 112] width 50 height 11
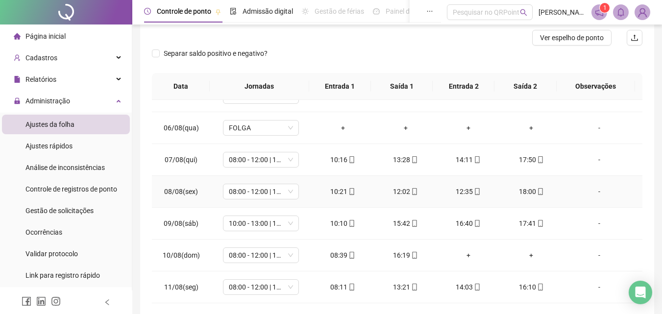
scroll to position [196, 0]
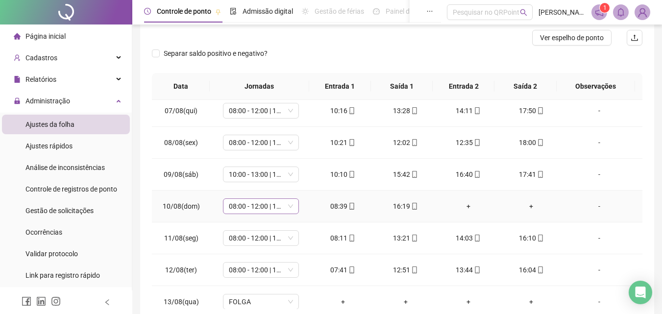
click at [287, 203] on span "08:00 - 12:00 | 13:00 - 16:20" at bounding box center [261, 206] width 64 height 15
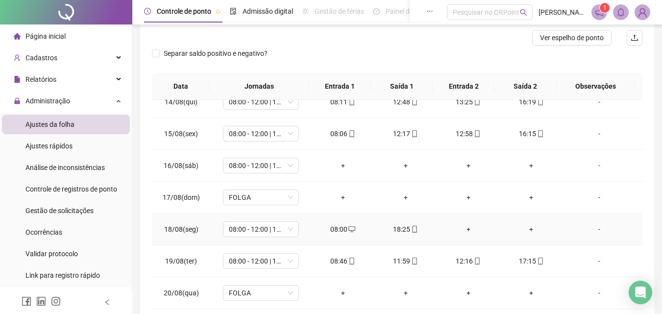
scroll to position [175, 0]
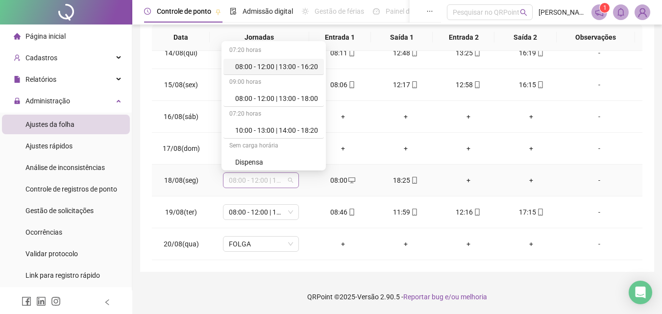
click at [287, 183] on span "08:00 - 12:00 | 13:00 - 16:20" at bounding box center [261, 180] width 64 height 15
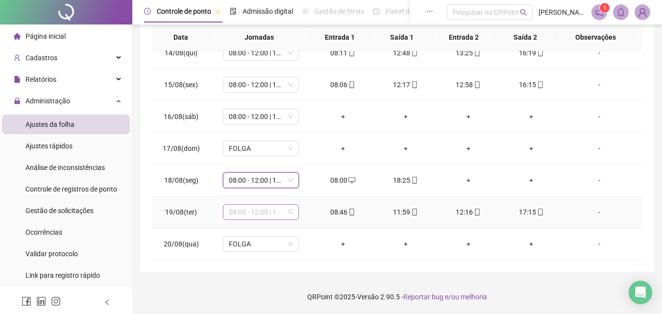
click at [290, 219] on span "08:00 - 12:00 | 13:00 - 16:20" at bounding box center [261, 212] width 64 height 15
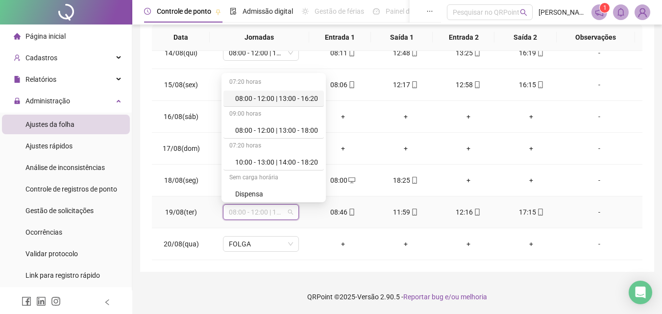
click at [290, 219] on span "08:00 - 12:00 | 13:00 - 16:20" at bounding box center [261, 212] width 64 height 15
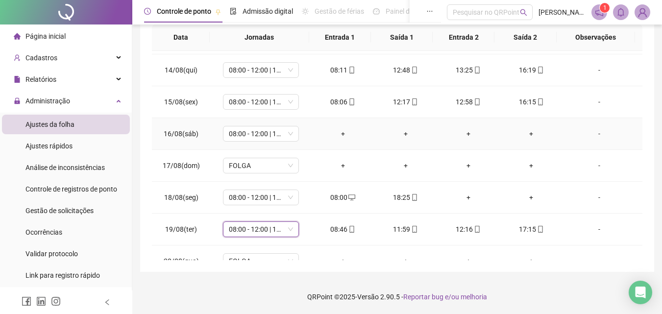
scroll to position [428, 0]
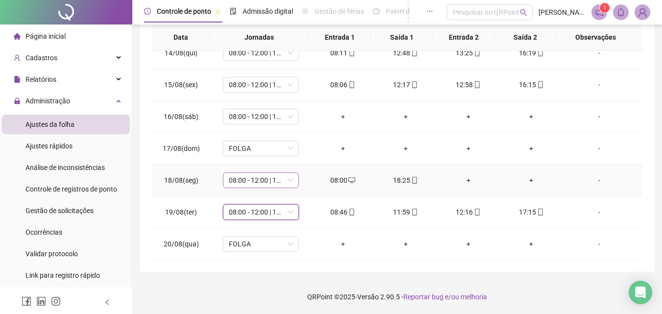
click at [287, 183] on span "08:00 - 12:00 | 13:00 - 16:20" at bounding box center [261, 180] width 64 height 15
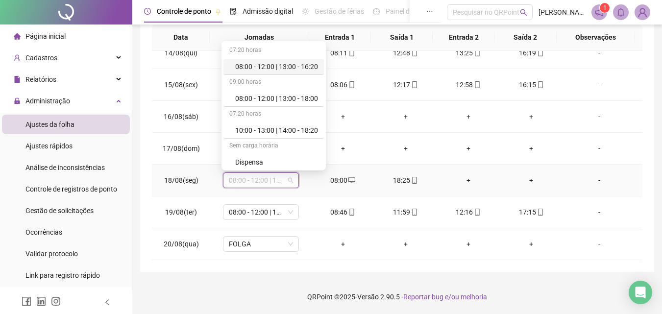
click at [287, 183] on span "08:00 - 12:00 | 13:00 - 16:20" at bounding box center [261, 180] width 64 height 15
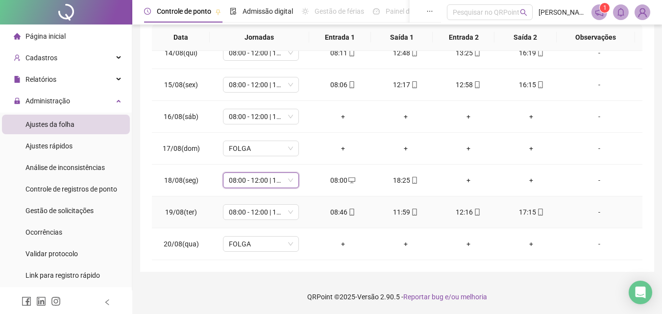
click at [287, 202] on td "08:00 - 12:00 | 13:00 - 16:20" at bounding box center [260, 212] width 101 height 32
click at [288, 208] on span "08:00 - 12:00 | 13:00 - 16:20" at bounding box center [261, 212] width 64 height 15
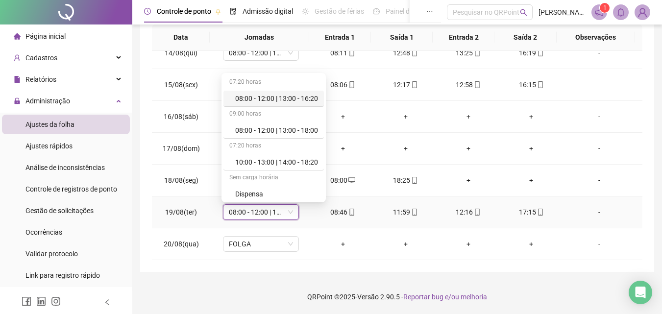
click at [288, 208] on span "08:00 - 12:00 | 13:00 - 16:20" at bounding box center [261, 212] width 64 height 15
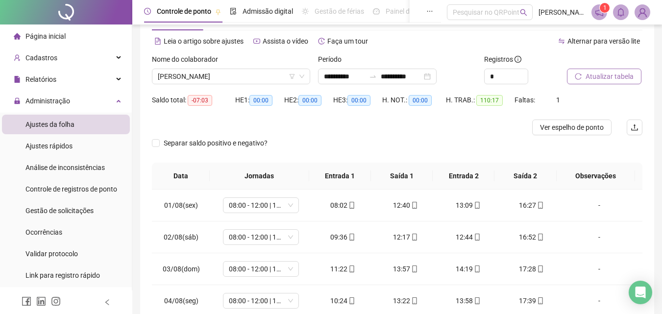
scroll to position [0, 0]
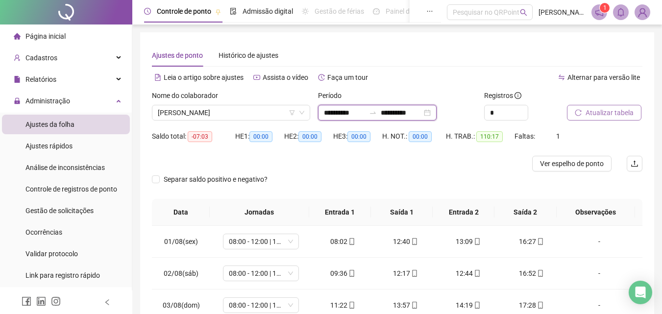
click at [394, 114] on input "**********" at bounding box center [401, 112] width 41 height 11
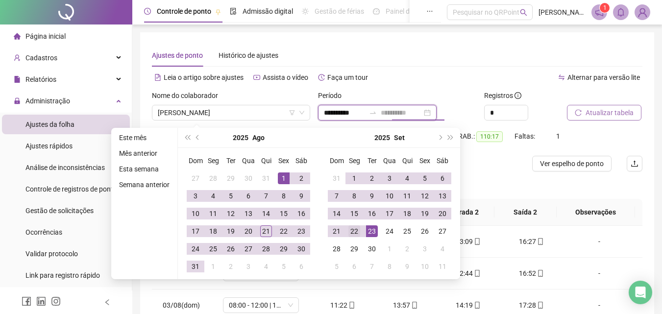
type input "**********"
click at [348, 229] on div "22" at bounding box center [354, 231] width 12 height 12
type input "**********"
click at [598, 120] on button "Atualizar tabela" at bounding box center [604, 113] width 74 height 16
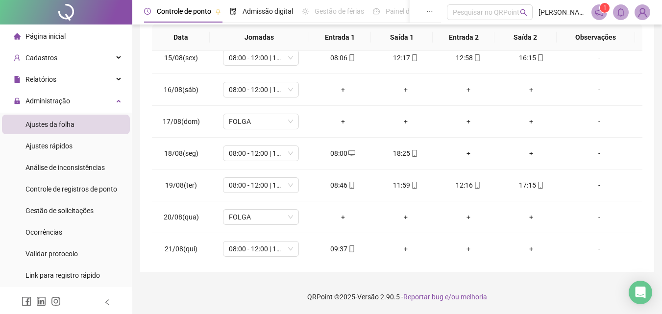
scroll to position [460, 0]
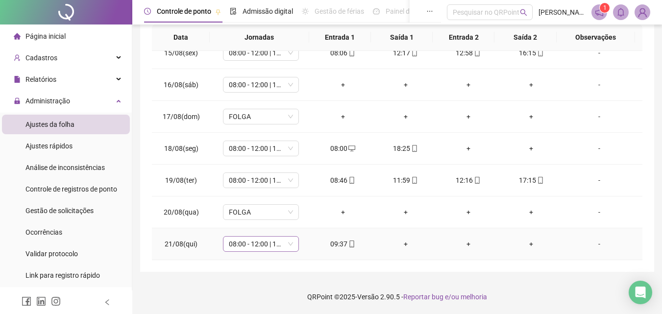
click at [269, 242] on span "08:00 - 12:00 | 13:00 - 16:20" at bounding box center [261, 244] width 64 height 15
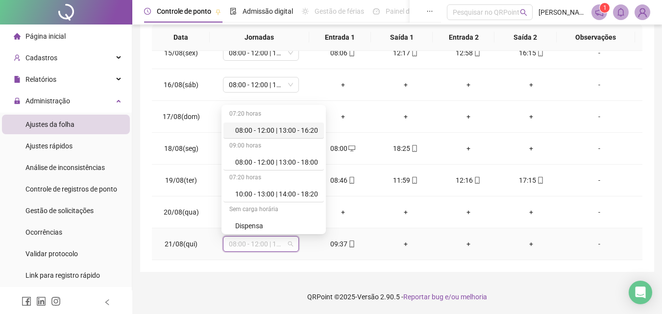
click at [269, 242] on span "08:00 - 12:00 | 13:00 - 16:20" at bounding box center [261, 244] width 64 height 15
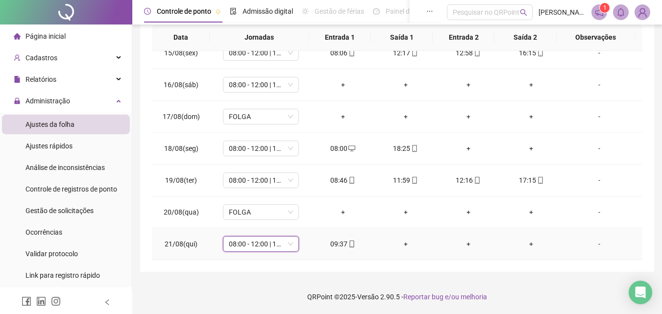
click at [276, 245] on span "08:00 - 12:00 | 13:00 - 16:20" at bounding box center [261, 244] width 64 height 15
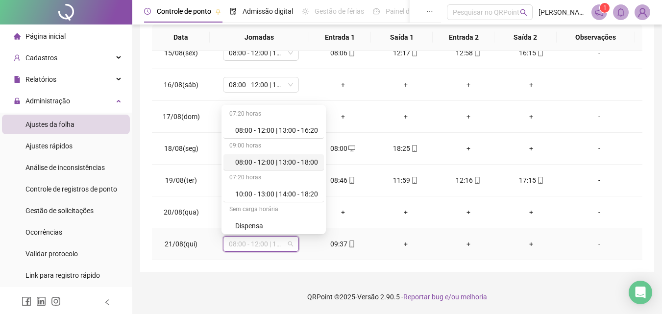
click at [289, 157] on div "08:00 - 12:00 | 13:00 - 18:00" at bounding box center [276, 162] width 83 height 11
click at [289, 157] on td "08:00 - 12:00 | 13:00 - 16:20" at bounding box center [260, 149] width 101 height 32
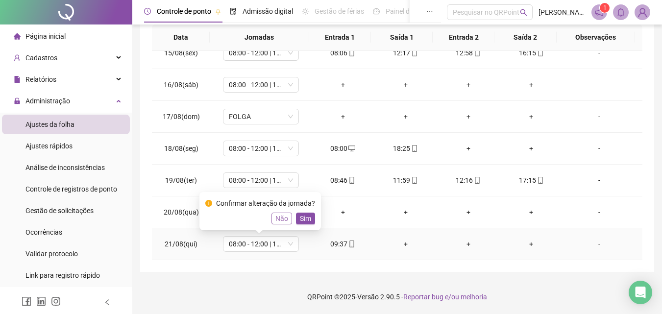
click at [281, 220] on span "Não" at bounding box center [281, 218] width 13 height 11
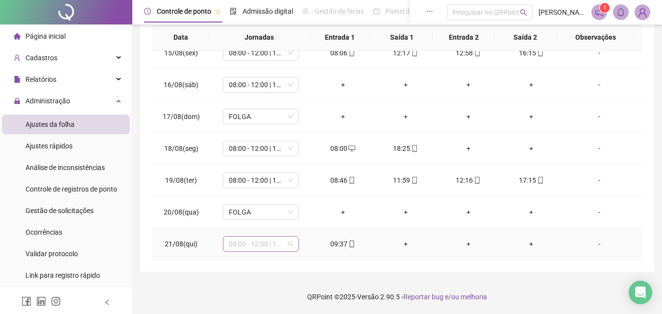
click at [278, 248] on span "08:00 - 12:00 | 13:00 - 16:20" at bounding box center [261, 244] width 64 height 15
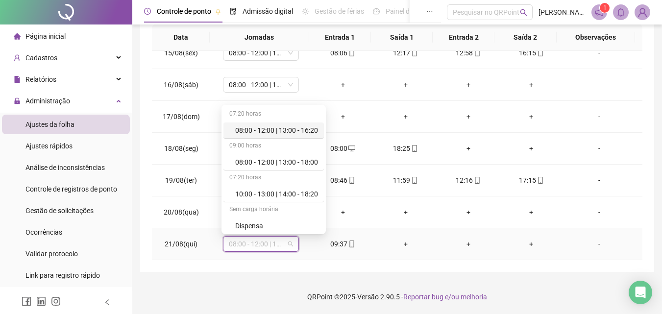
click at [290, 133] on div "08:00 - 12:00 | 13:00 - 16:20" at bounding box center [276, 130] width 83 height 11
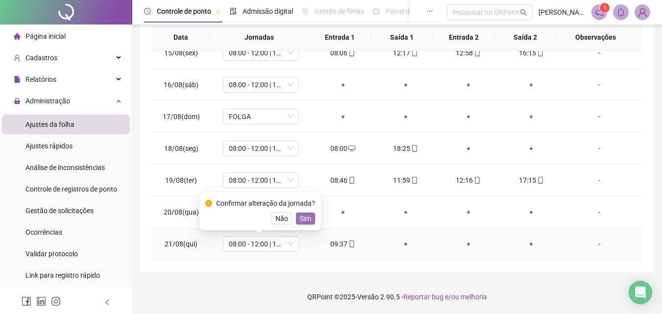
click at [308, 218] on span "Sim" at bounding box center [305, 218] width 11 height 11
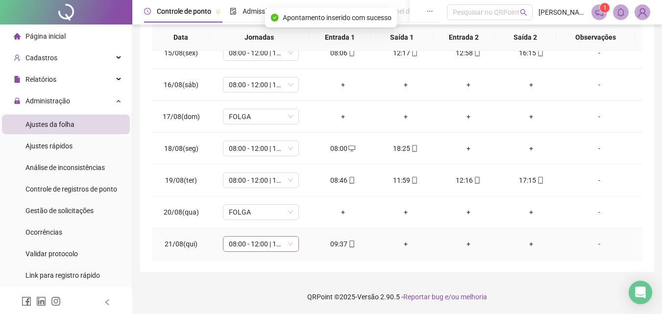
click at [288, 245] on span "08:00 - 12:00 | 13:00 - 16:20" at bounding box center [261, 244] width 64 height 15
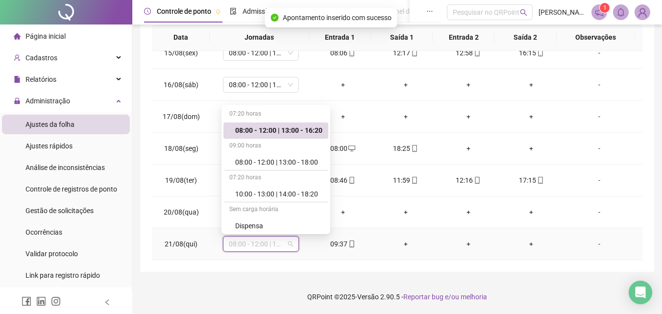
click at [288, 245] on span "08:00 - 12:00 | 13:00 - 16:20" at bounding box center [261, 244] width 64 height 15
